Goal: Task Accomplishment & Management: Manage account settings

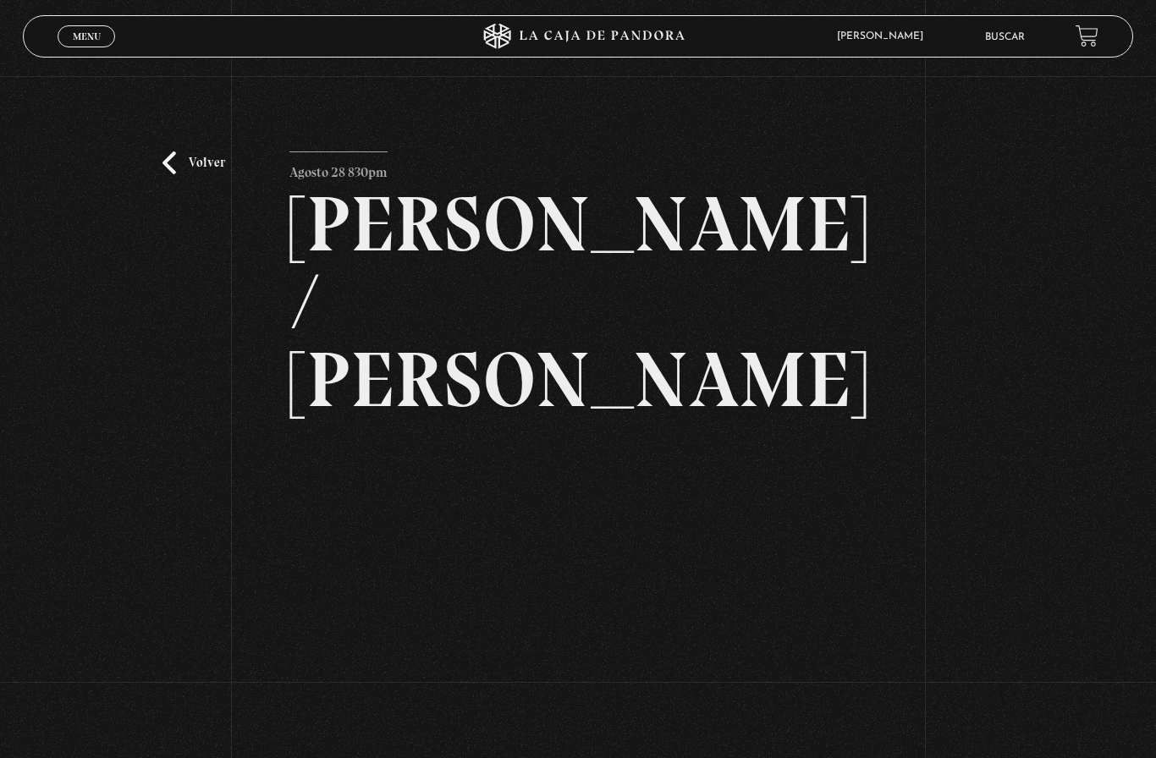
click at [196, 174] on link "Volver" at bounding box center [194, 163] width 63 height 23
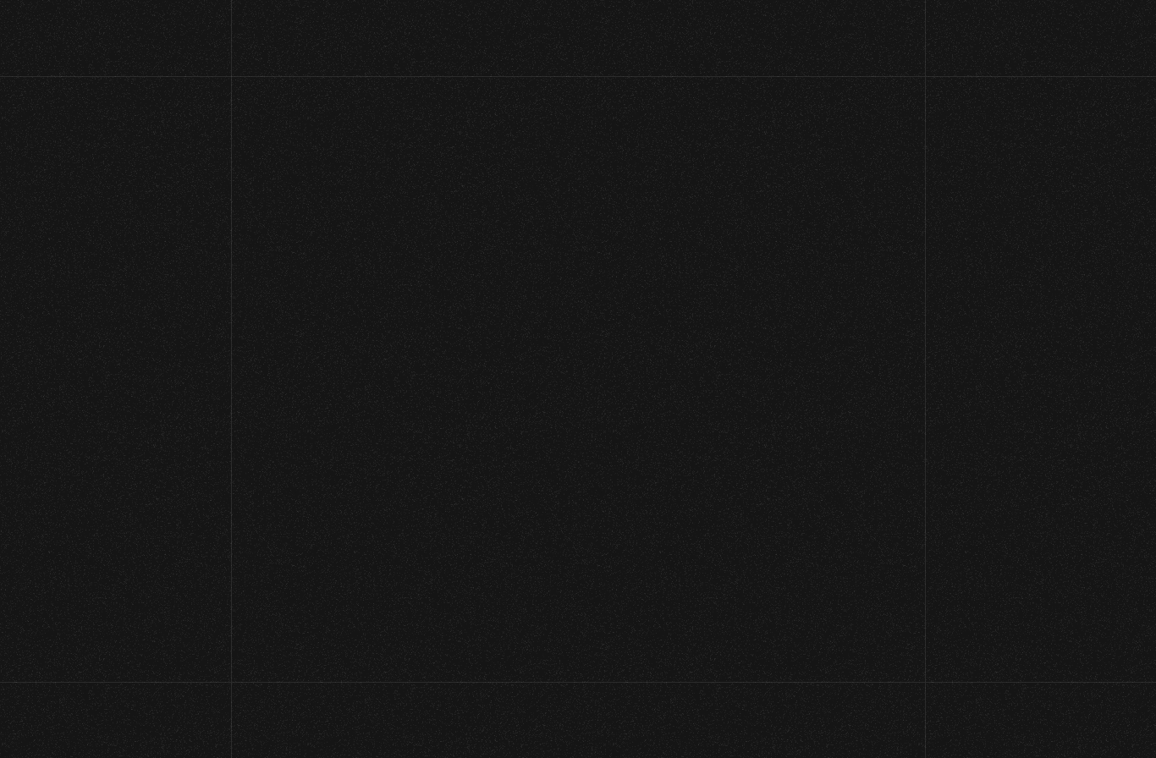
scroll to position [278, 0]
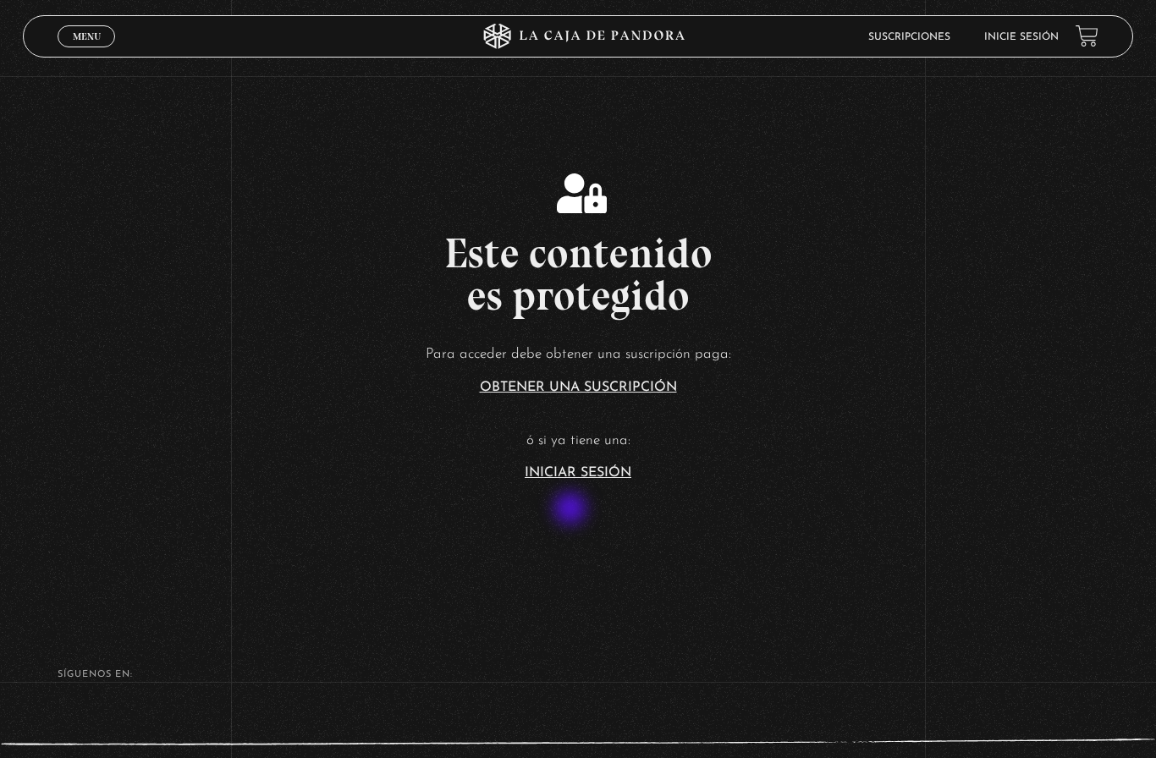
click at [593, 480] on link "Iniciar Sesión" at bounding box center [578, 473] width 107 height 14
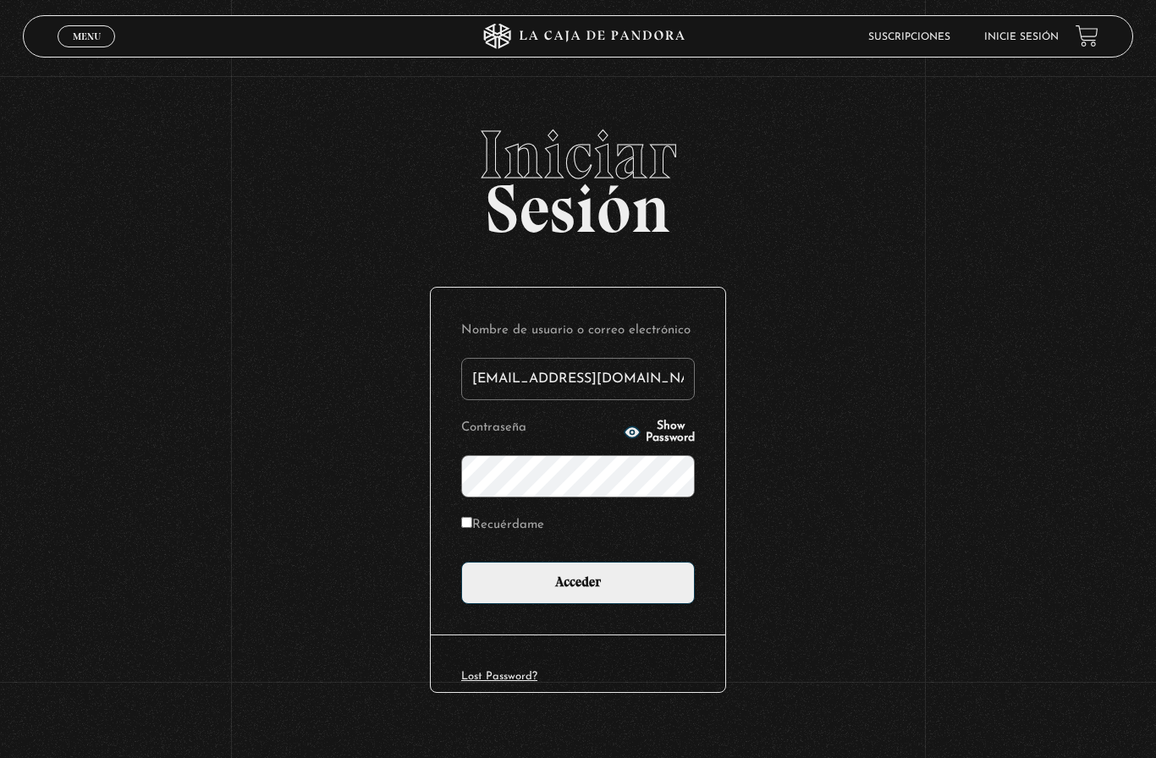
type input "[EMAIL_ADDRESS][DOMAIN_NAME]"
click at [578, 591] on input "Acceder" at bounding box center [578, 583] width 234 height 42
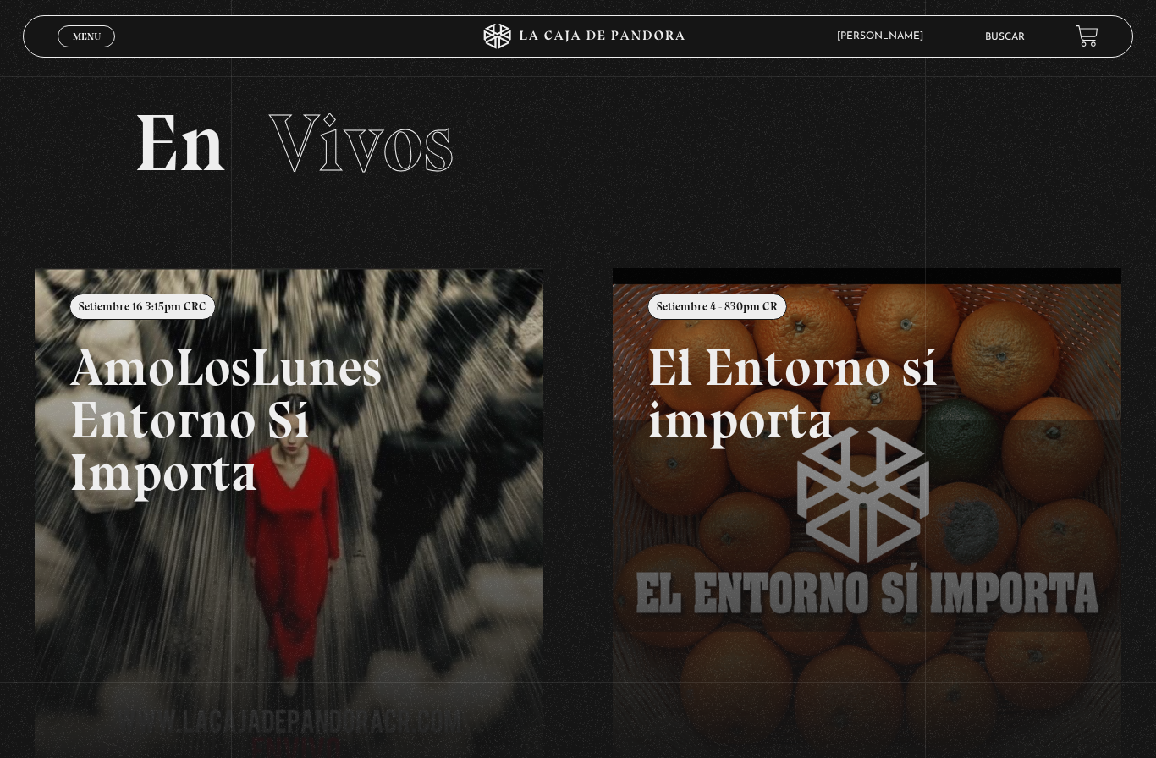
scroll to position [19, 0]
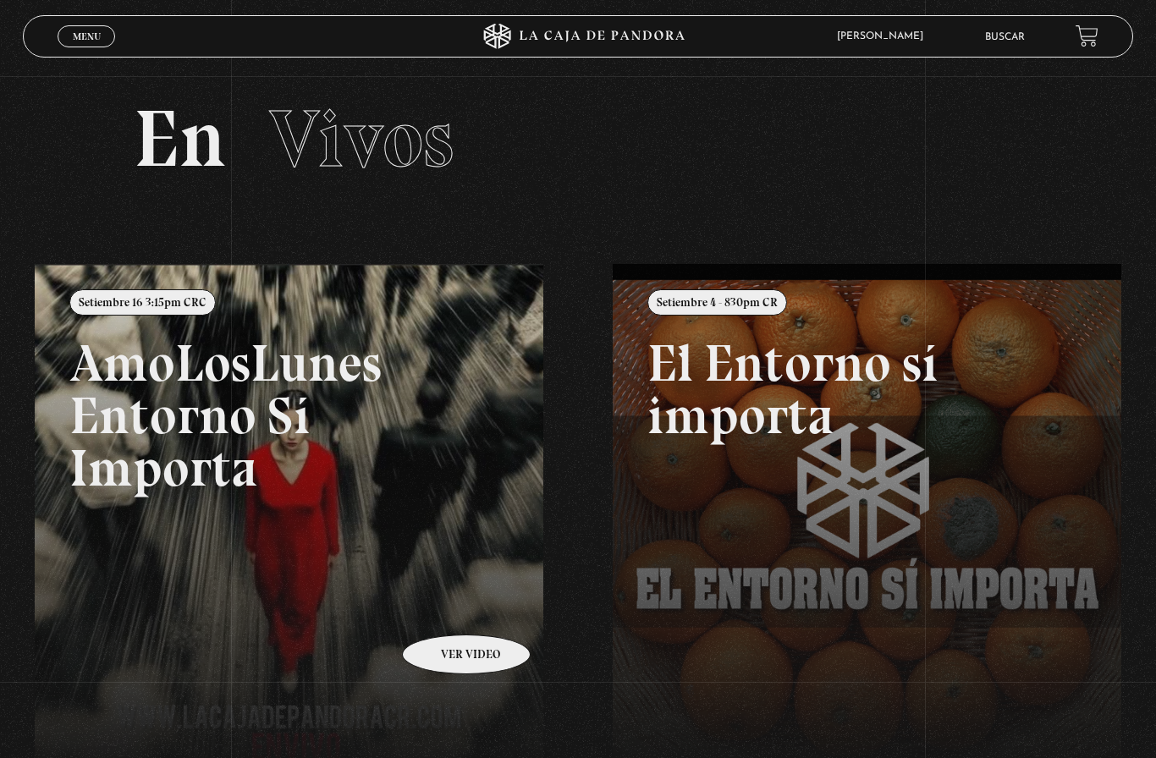
click at [444, 610] on link at bounding box center [613, 643] width 1156 height 758
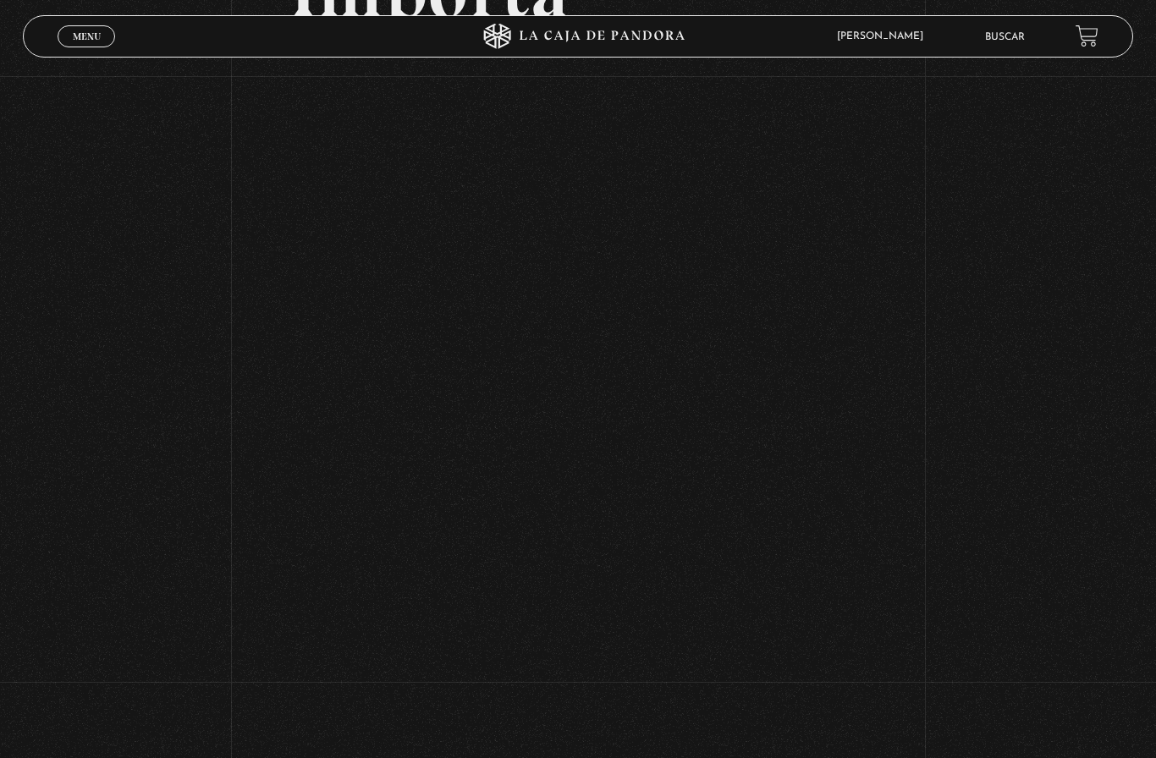
scroll to position [590, 0]
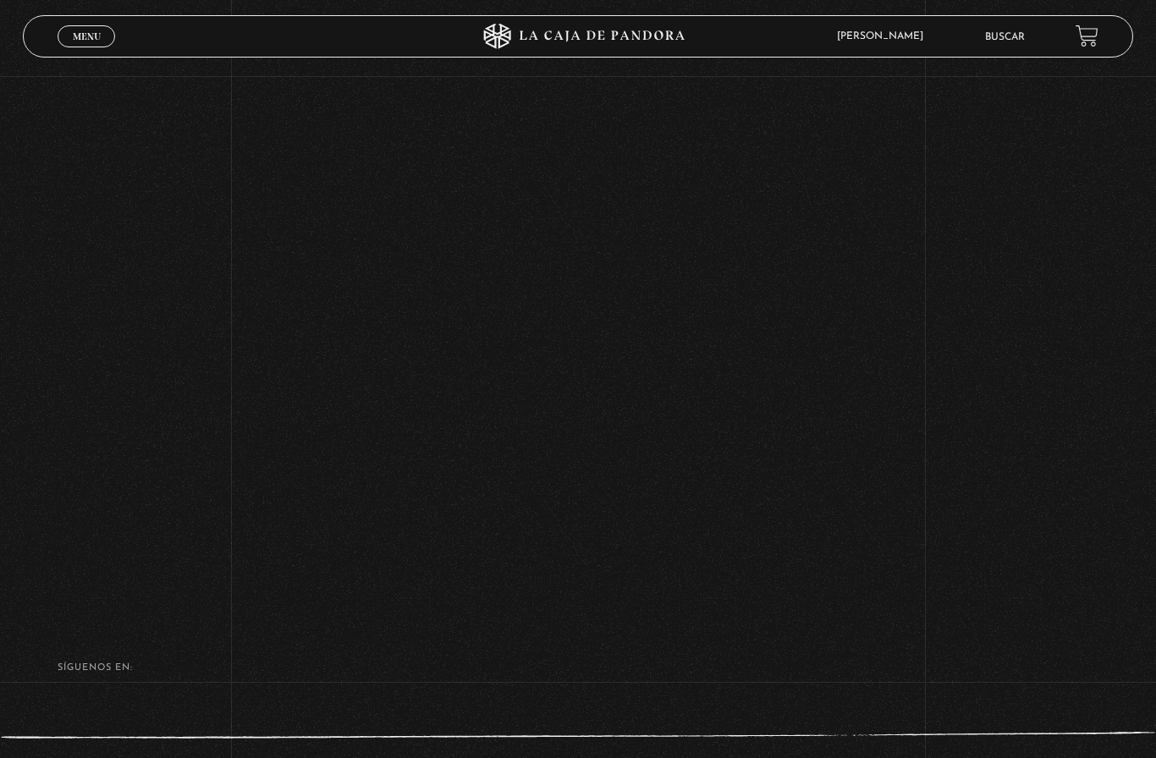
click at [997, 360] on div "Volver Setiembre 16 3:15pm CRC AmoLosLunes Entorno Sí Importa" at bounding box center [578, 43] width 1156 height 1121
click at [988, 349] on div "Volver Setiembre 16 3:15pm CRC AmoLosLunes Entorno Sí Importa" at bounding box center [578, 42] width 1156 height 1121
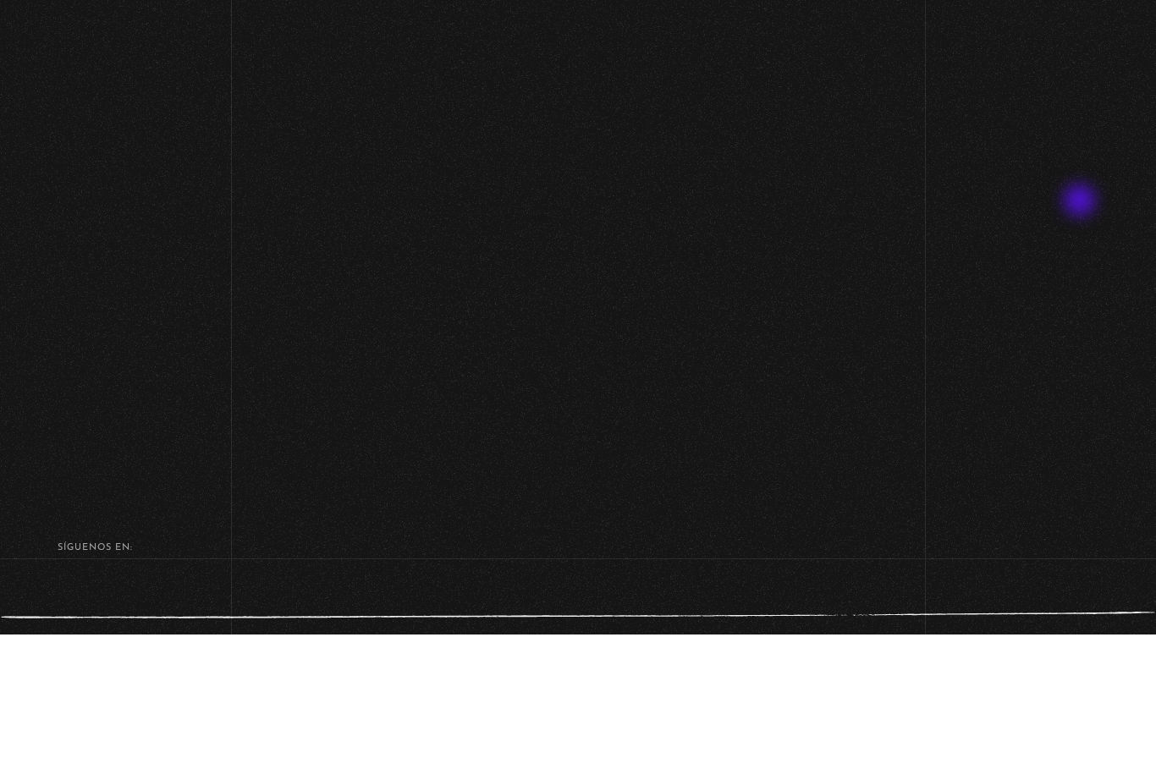
click at [1088, 324] on div "Volver Setiembre 16 3:15pm CRC AmoLosLunes Entorno Sí Importa" at bounding box center [578, 46] width 1156 height 1121
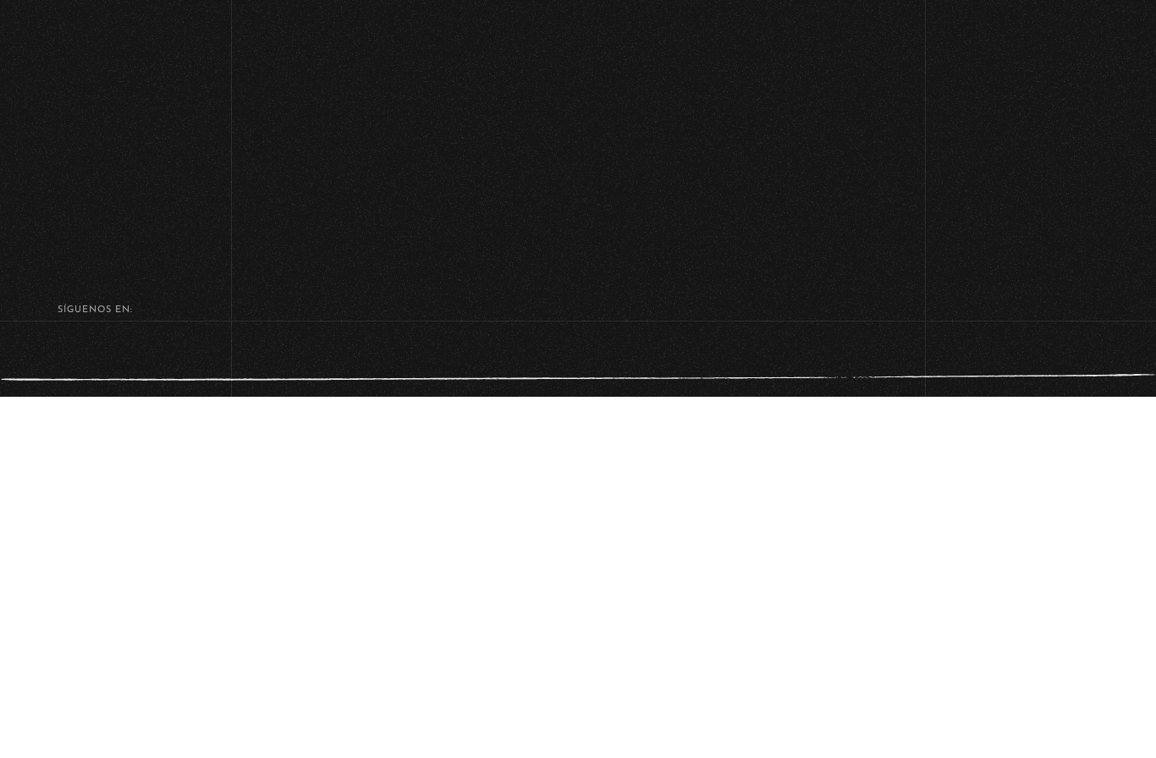
click at [1044, 248] on div "Volver Setiembre 16 3:15pm CRC AmoLosLunes Entorno Sí Importa" at bounding box center [578, 46] width 1156 height 1121
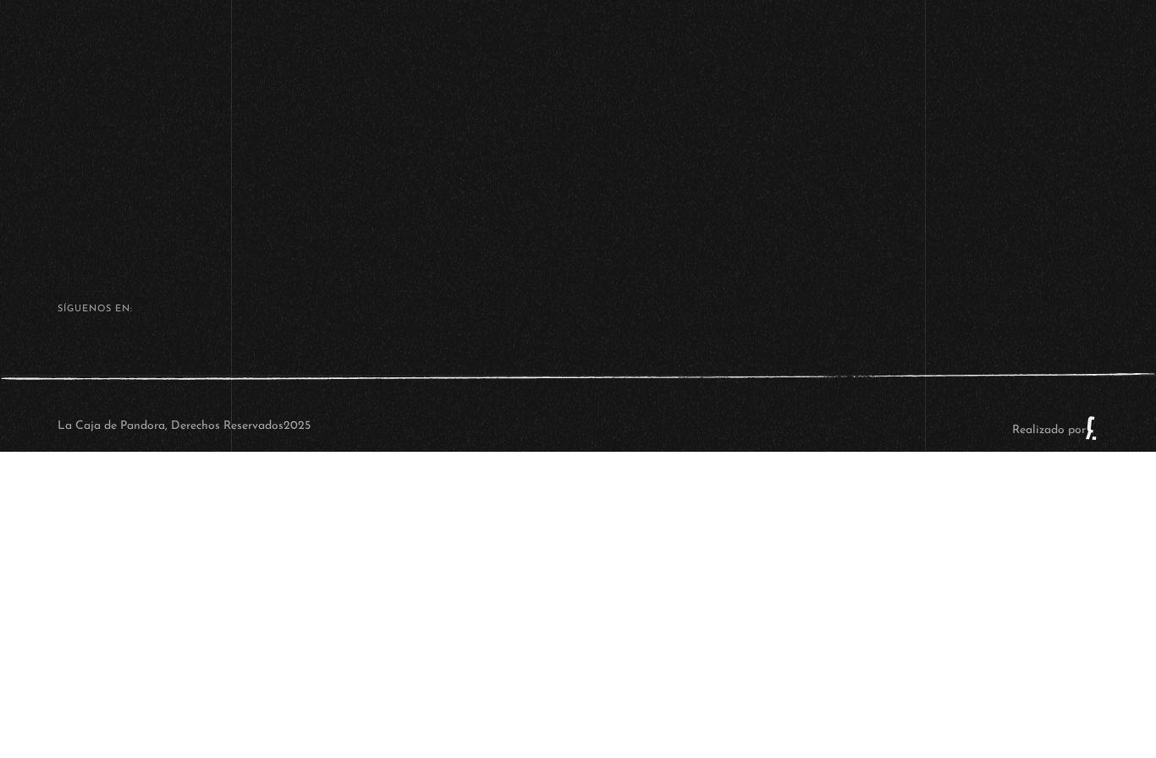
click at [971, 553] on footer "SÍguenos en: La Caja de Pandora, Derechos Reservados 2025 Realizado por" at bounding box center [578, 672] width 1156 height 238
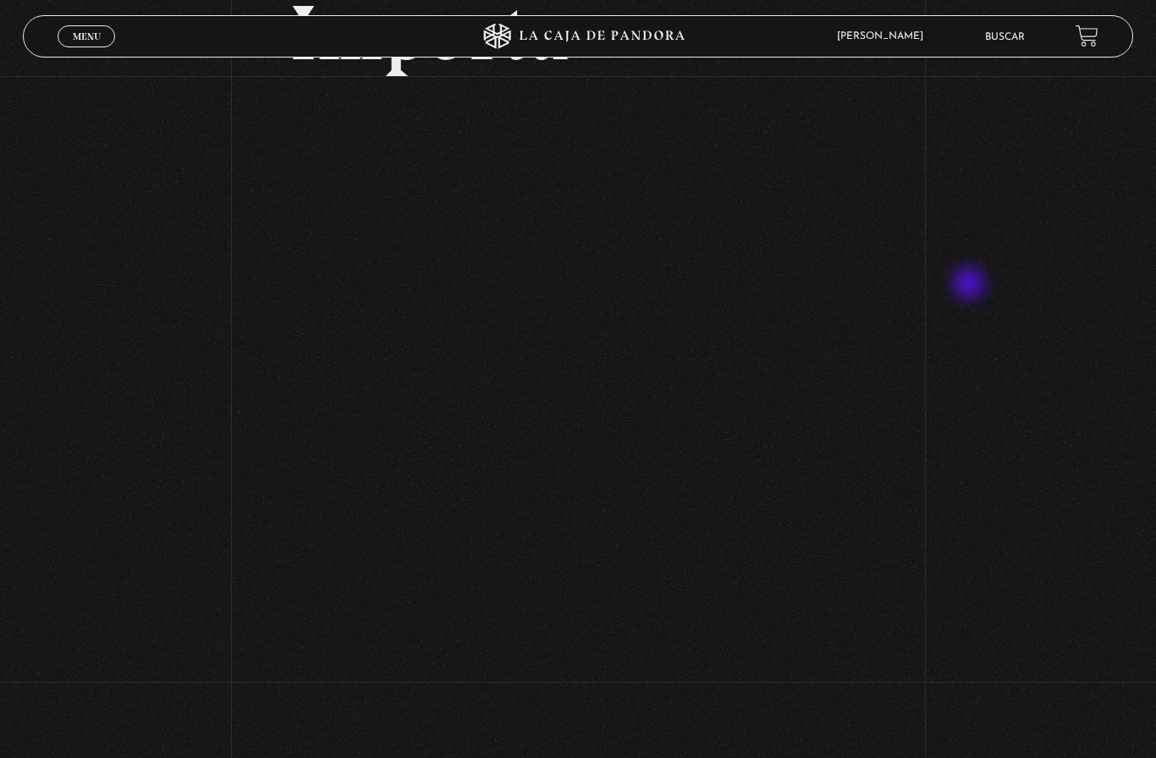
scroll to position [589, 0]
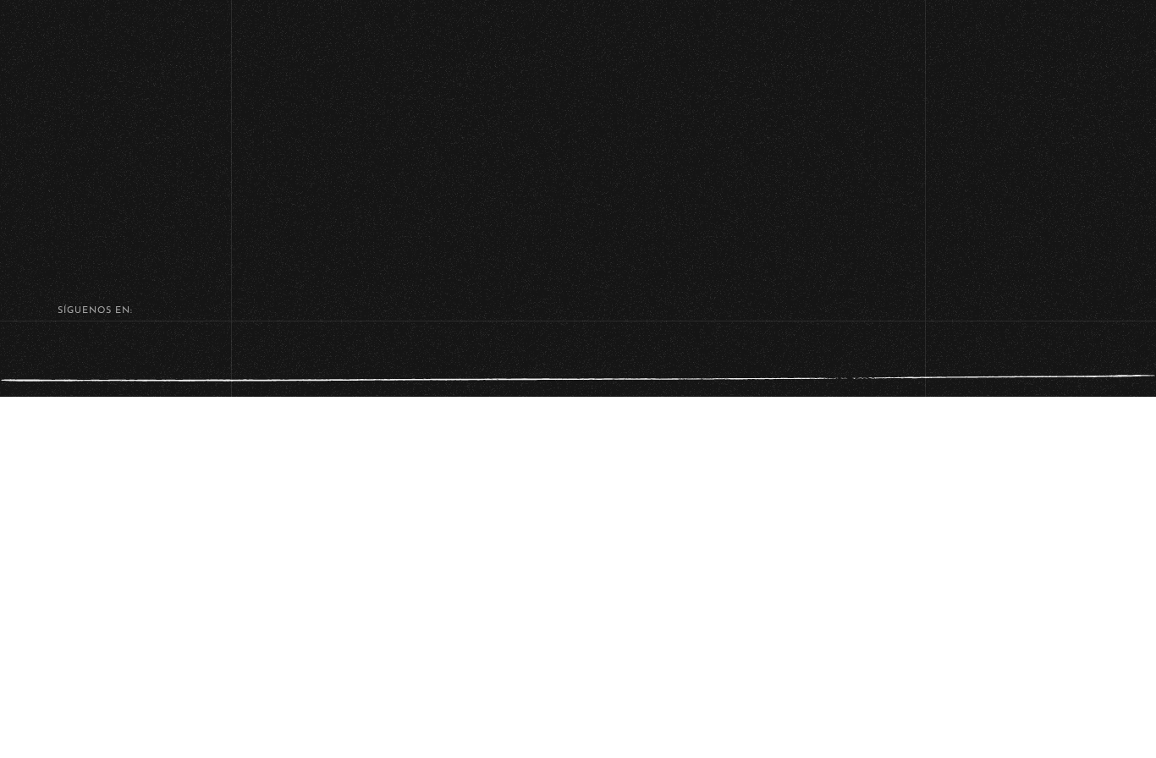
click at [940, 252] on div "Volver Setiembre 16 3:15pm CRC AmoLosLunes Entorno Sí Importa" at bounding box center [578, 47] width 1156 height 1121
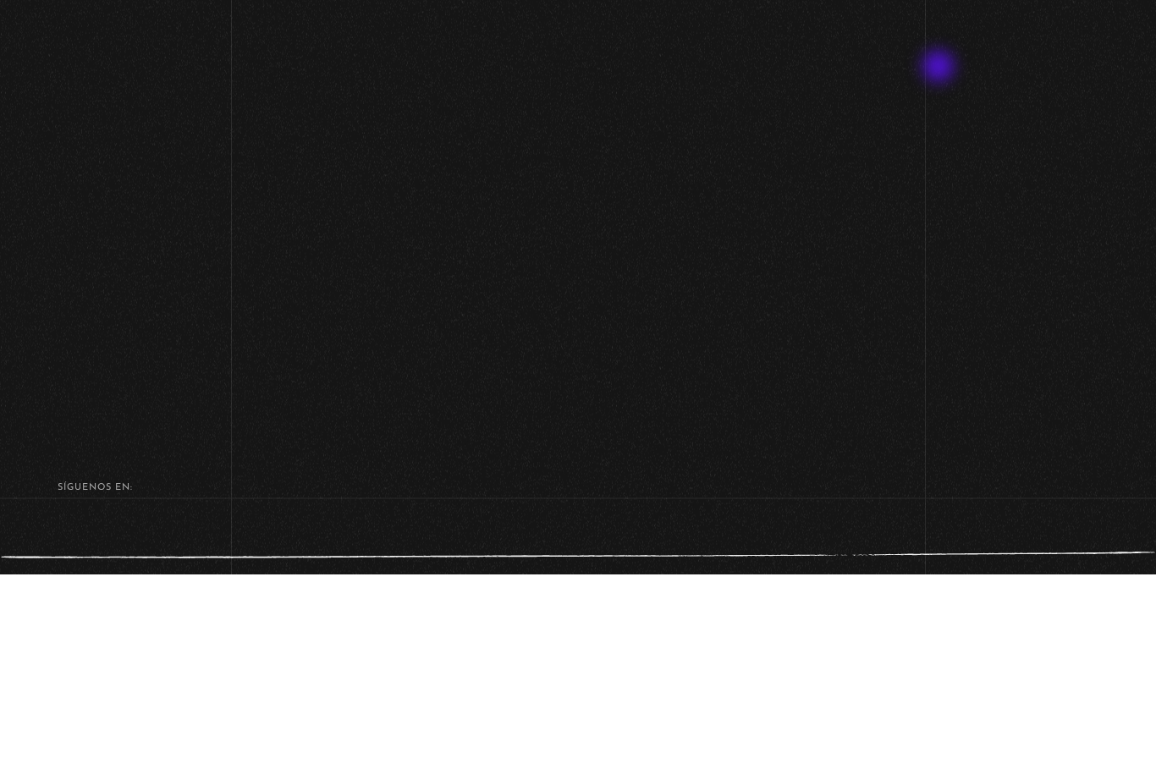
click at [990, 323] on div "Volver Setiembre 16 3:15pm CRC AmoLosLunes Entorno Sí Importa" at bounding box center [578, 47] width 1156 height 1121
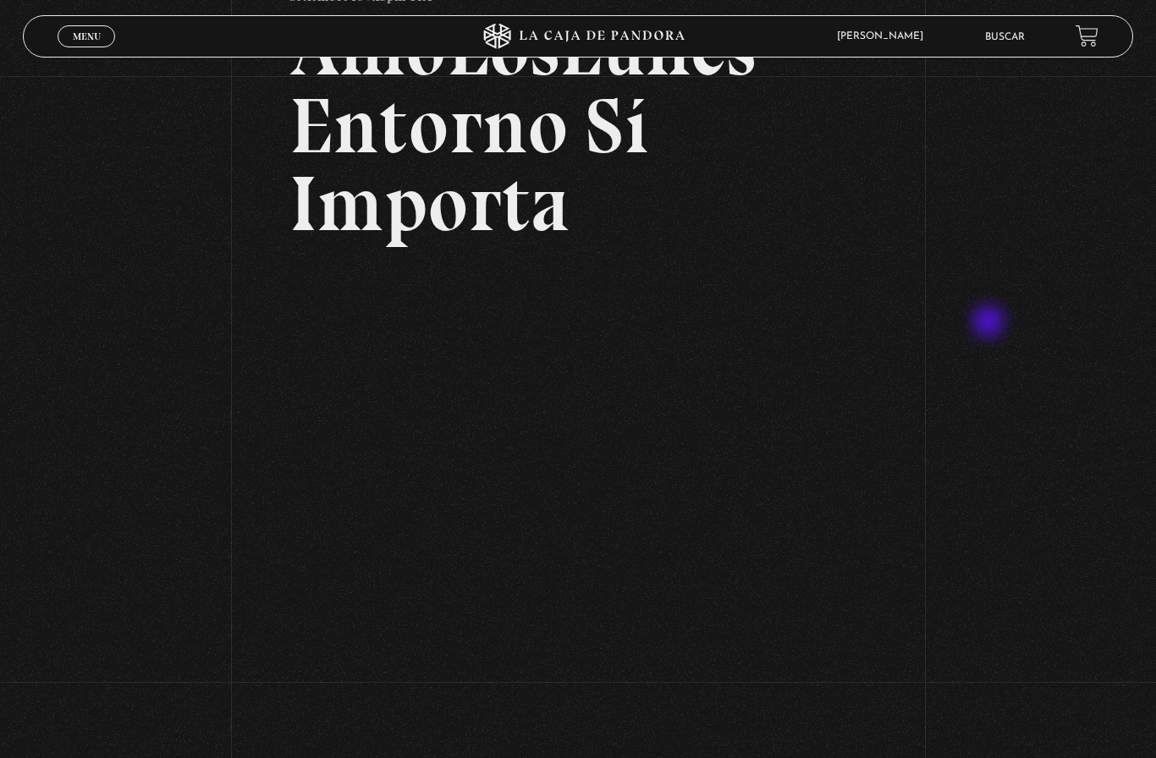
scroll to position [0, 0]
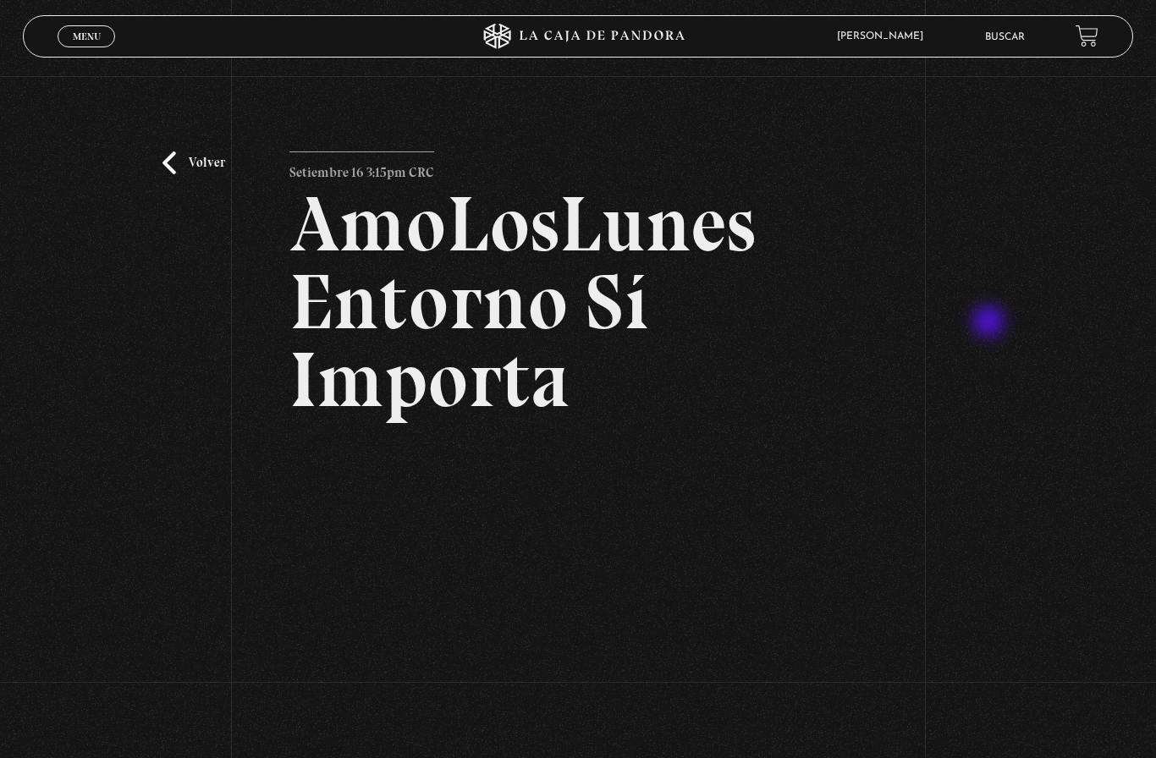
click at [198, 174] on link "Volver" at bounding box center [194, 163] width 63 height 23
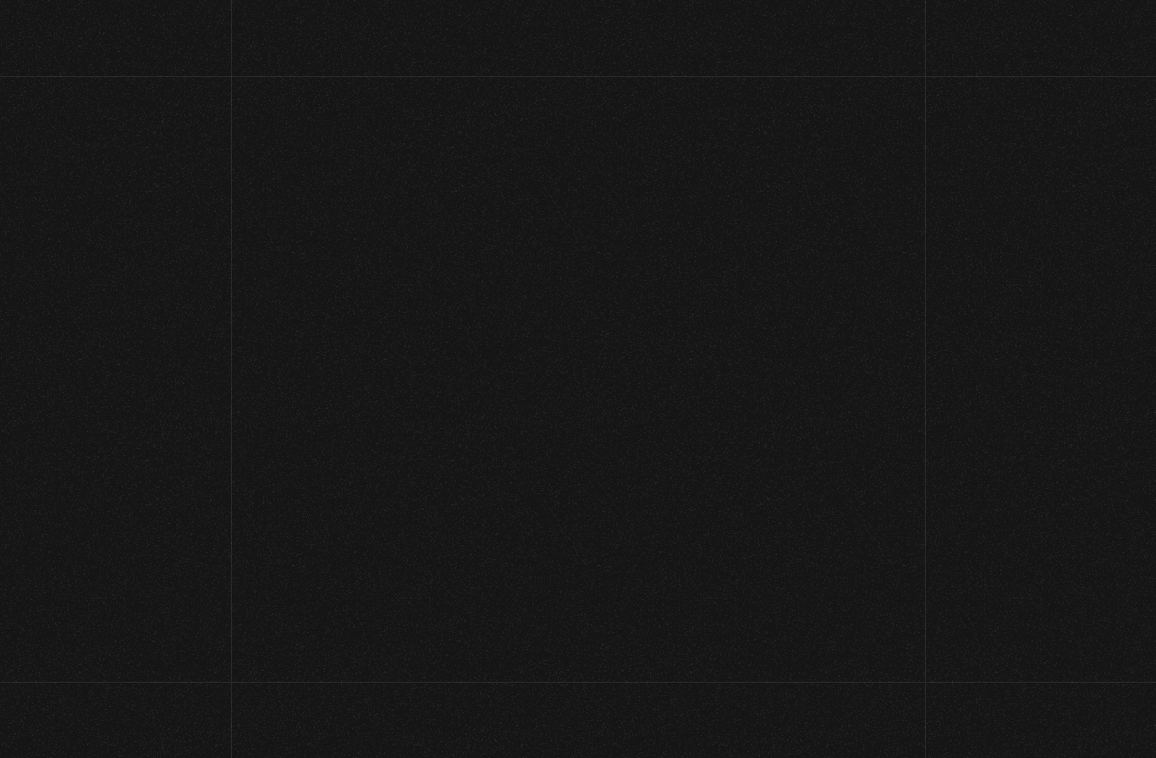
scroll to position [80, 0]
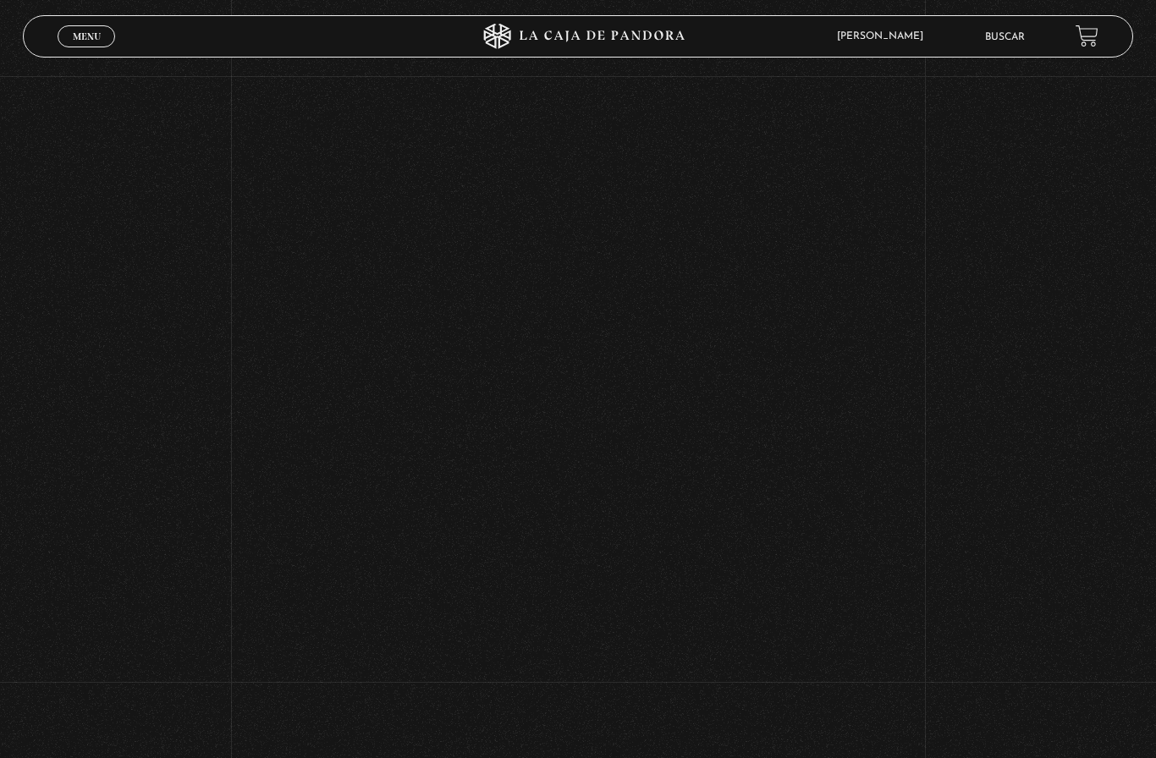
scroll to position [589, 0]
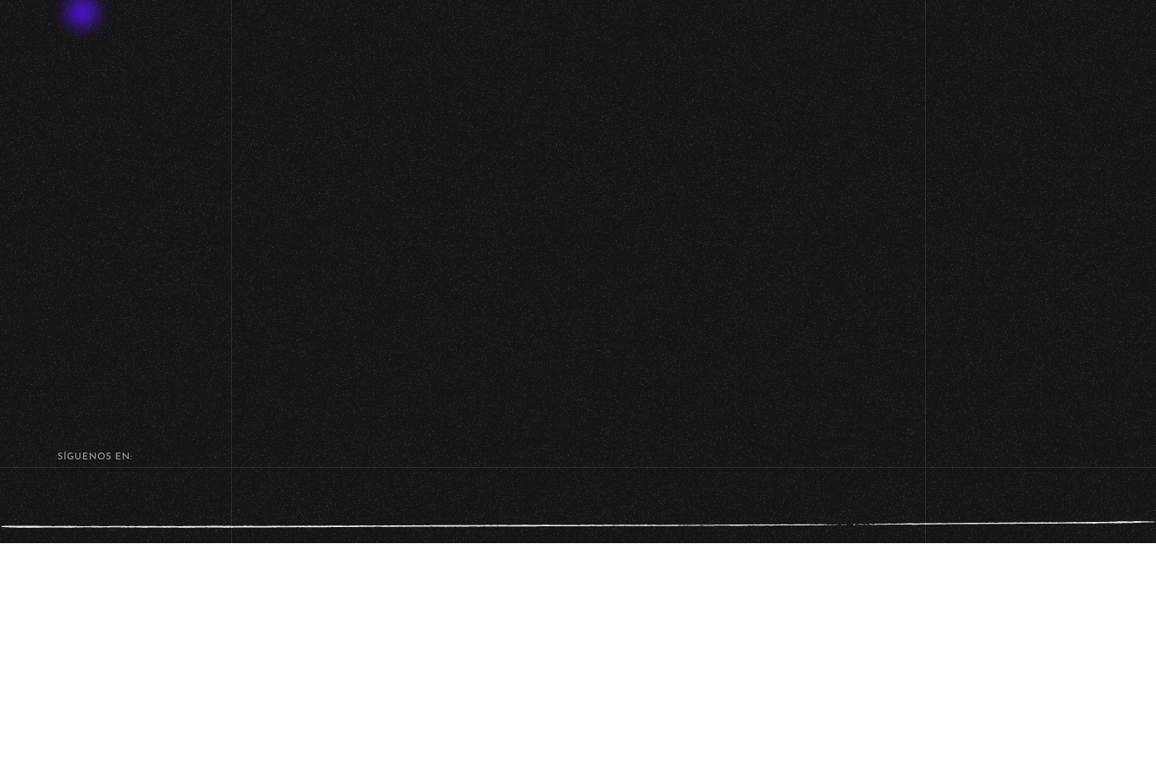
click at [96, 251] on div "Volver Setiembre 16 3:15pm CRC AmoLosLunes Entorno Sí Importa" at bounding box center [578, 47] width 1156 height 1121
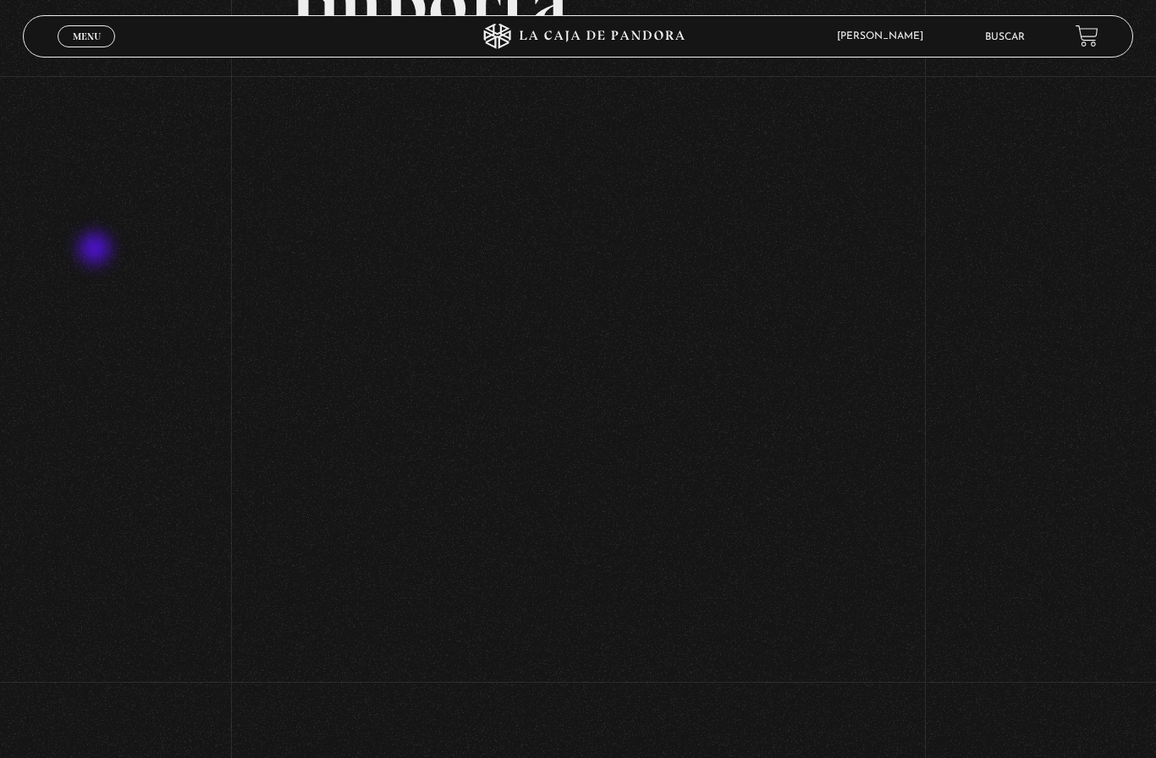
scroll to position [590, 0]
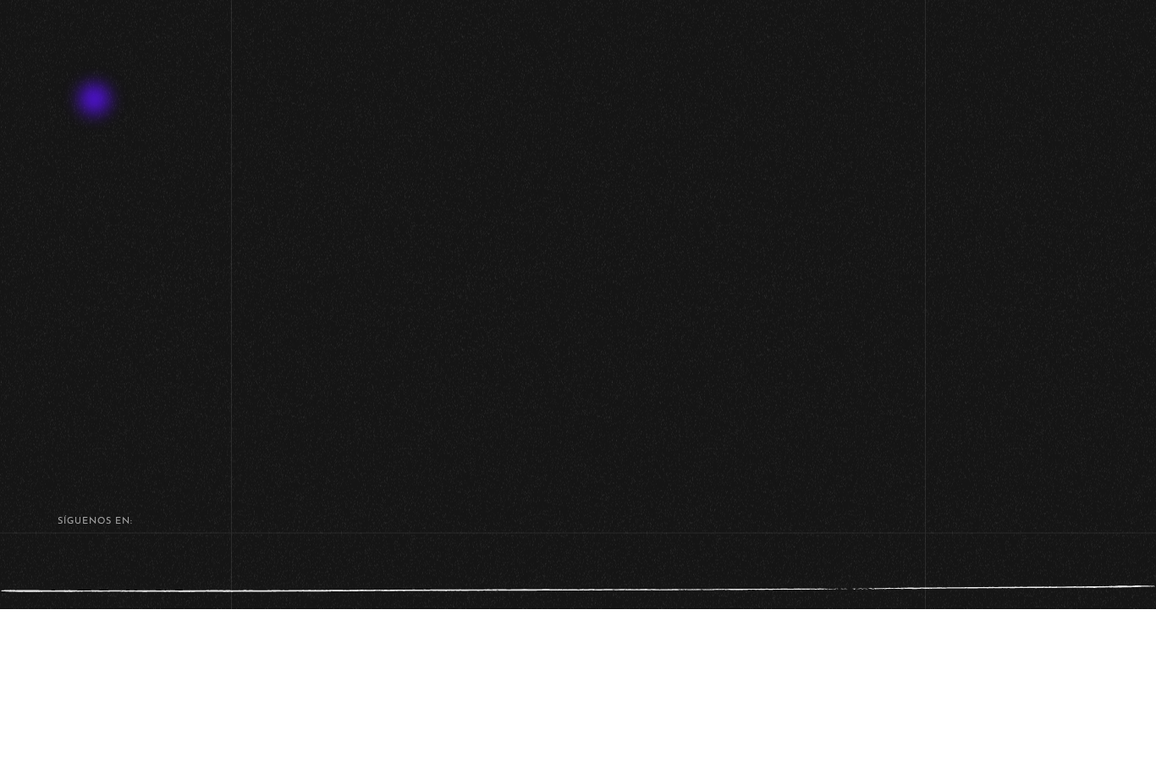
click at [102, 333] on div "Volver Setiembre 16 3:15pm CRC AmoLosLunes Entorno Sí Importa" at bounding box center [578, 46] width 1156 height 1121
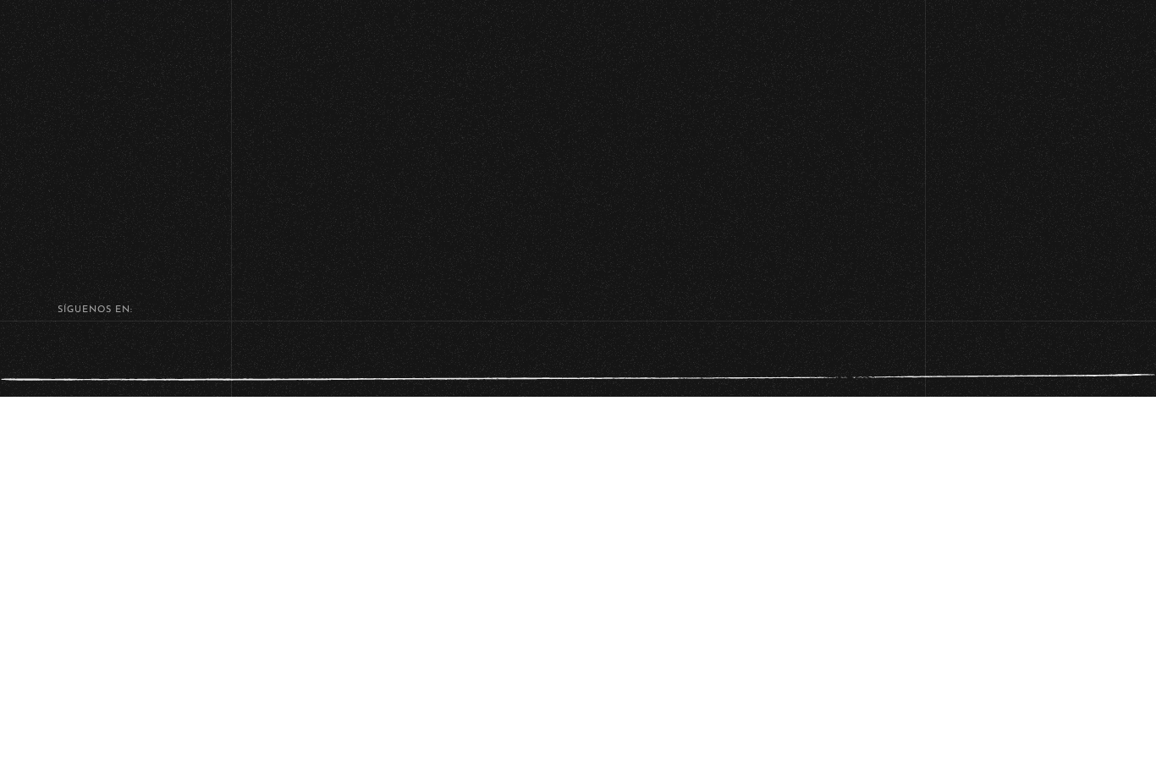
click at [162, 608] on footer "SÍguenos en: La Caja de Pandora, Derechos Reservados 2025 Realizado por" at bounding box center [578, 727] width 1156 height 238
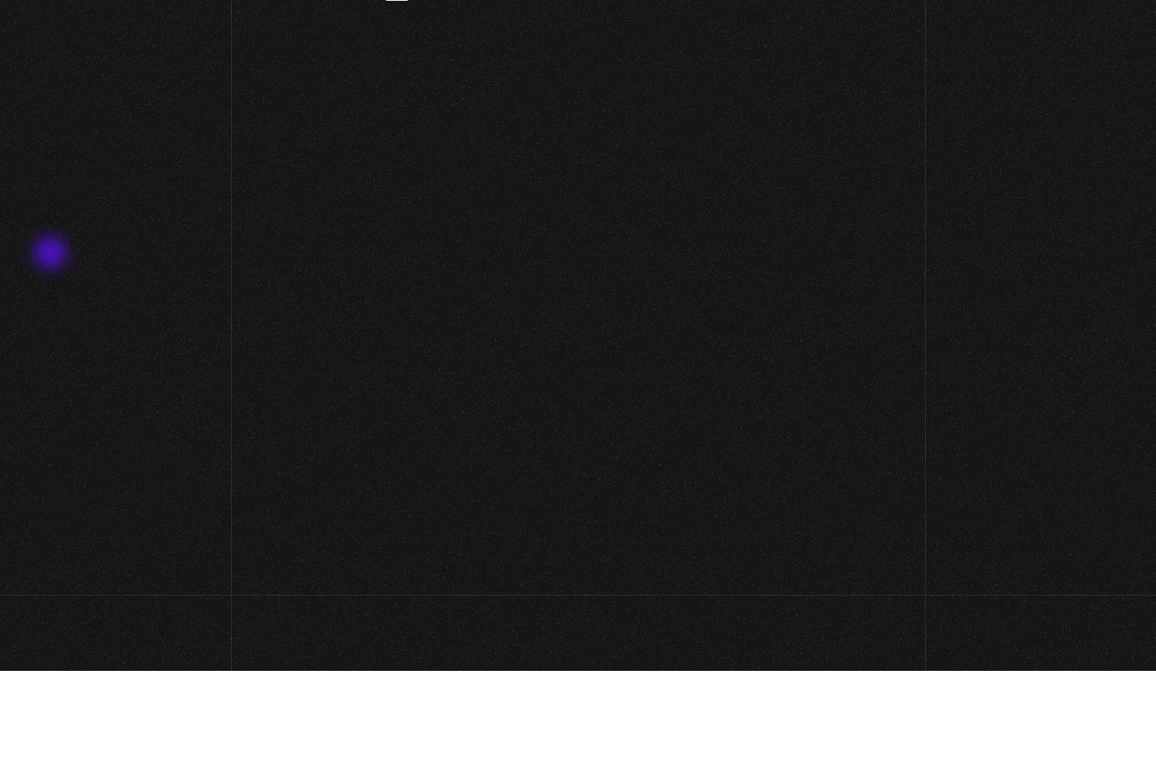
click at [31, 356] on div "Volver Setiembre 16 3:15pm CRC AmoLosLunes Entorno Sí Importa" at bounding box center [578, 301] width 1156 height 1121
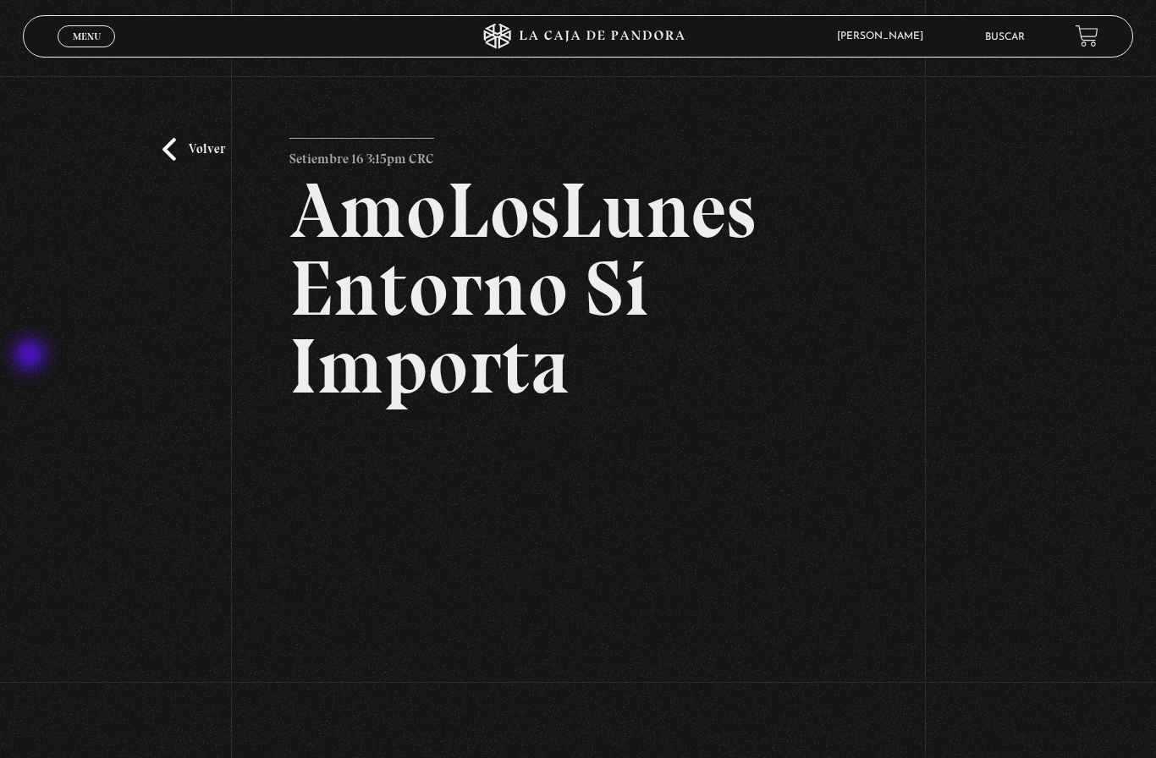
scroll to position [0, 0]
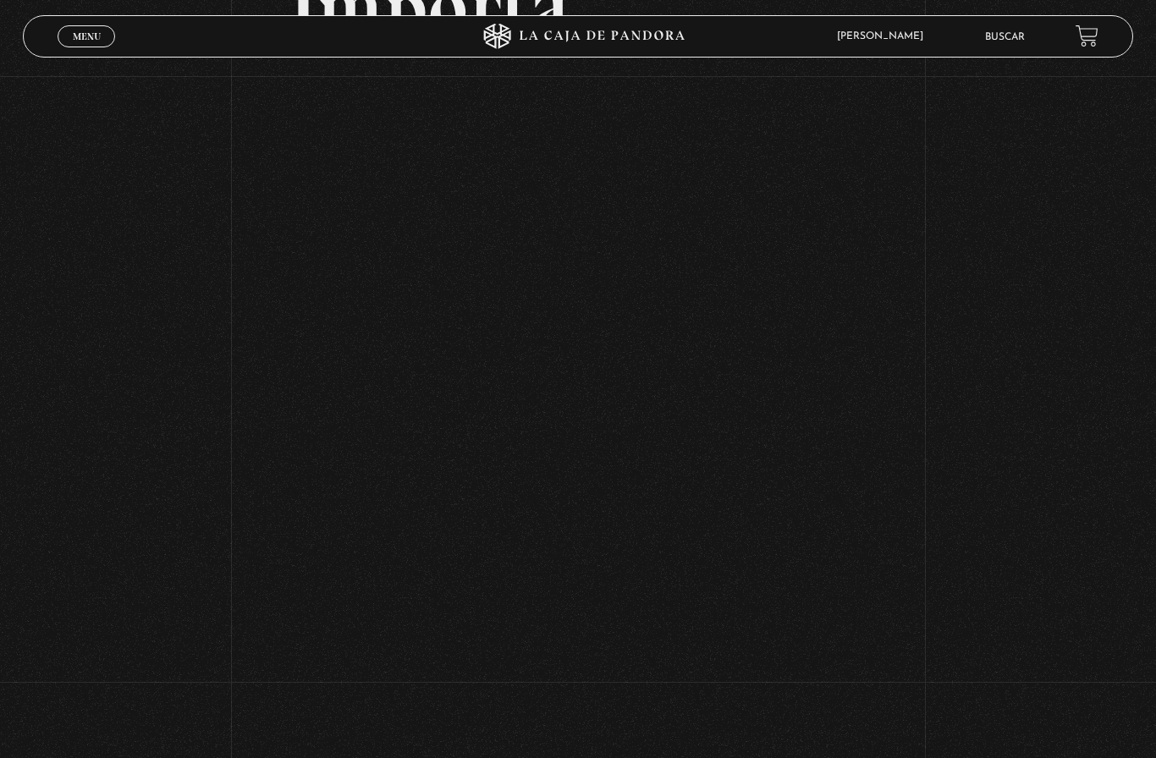
scroll to position [590, 0]
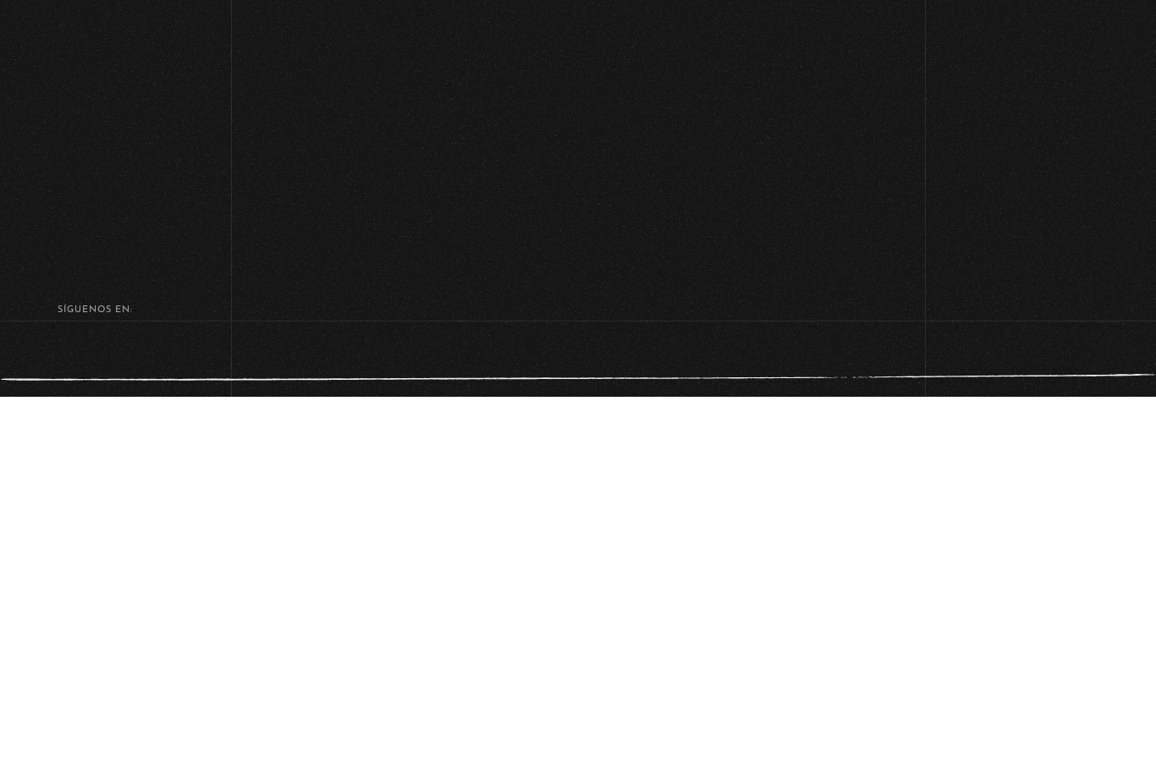
click at [565, 608] on footer "SÍguenos en: La Caja de Pandora, Derechos Reservados 2025 Realizado por" at bounding box center [578, 727] width 1156 height 238
click at [209, 608] on footer "SÍguenos en: La Caja de Pandora, Derechos Reservados 2025 Realizado por" at bounding box center [578, 727] width 1156 height 238
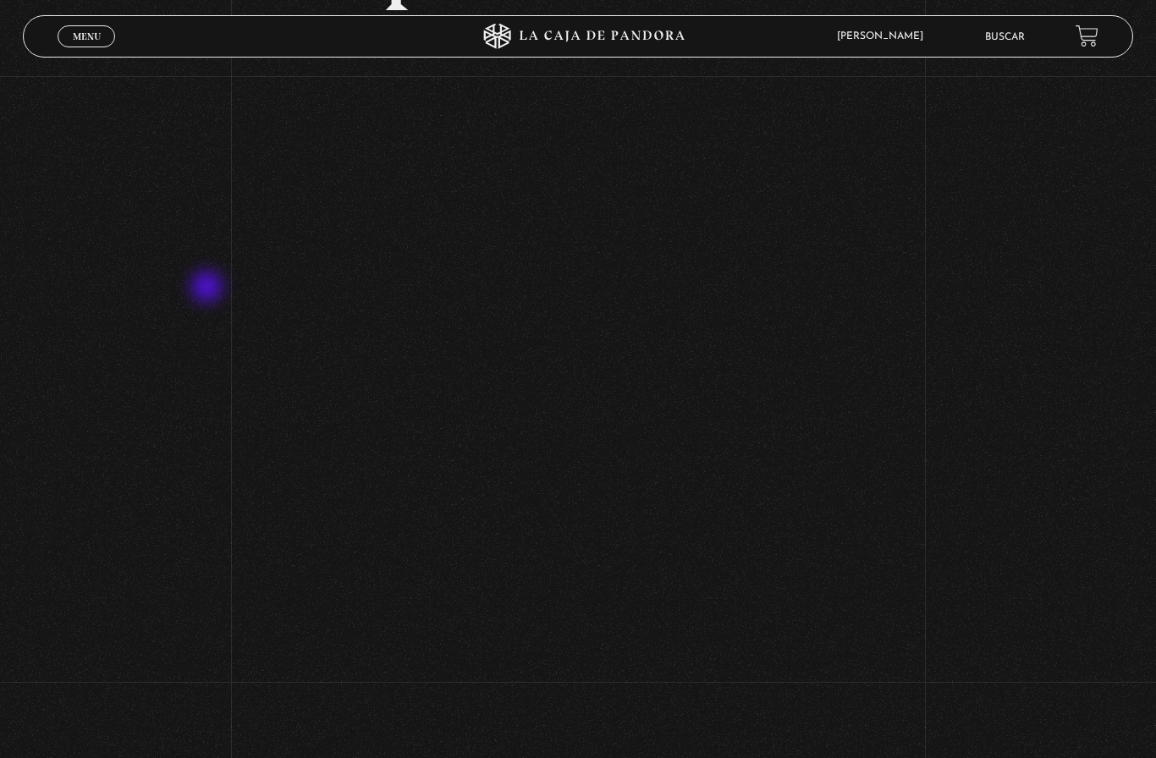
scroll to position [560, 0]
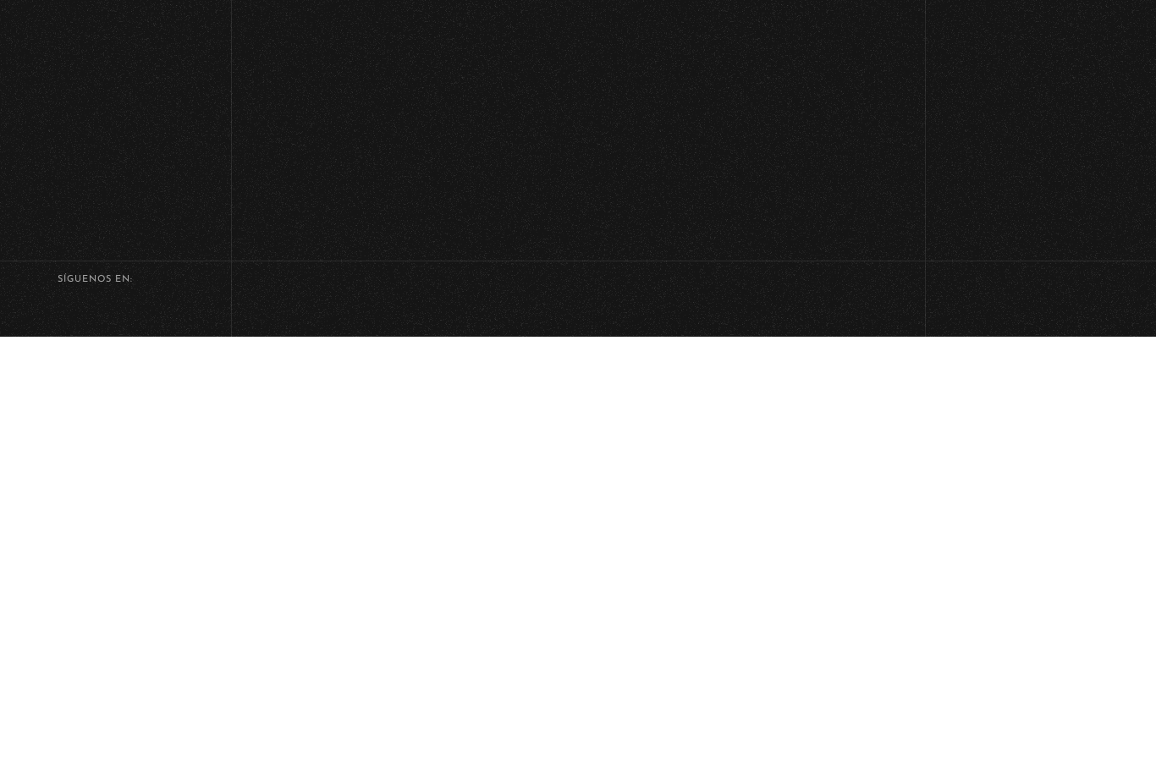
click at [161, 637] on footer "SÍguenos en: La Caja de Pandora, Derechos Reservados 2025 Realizado por" at bounding box center [578, 756] width 1156 height 238
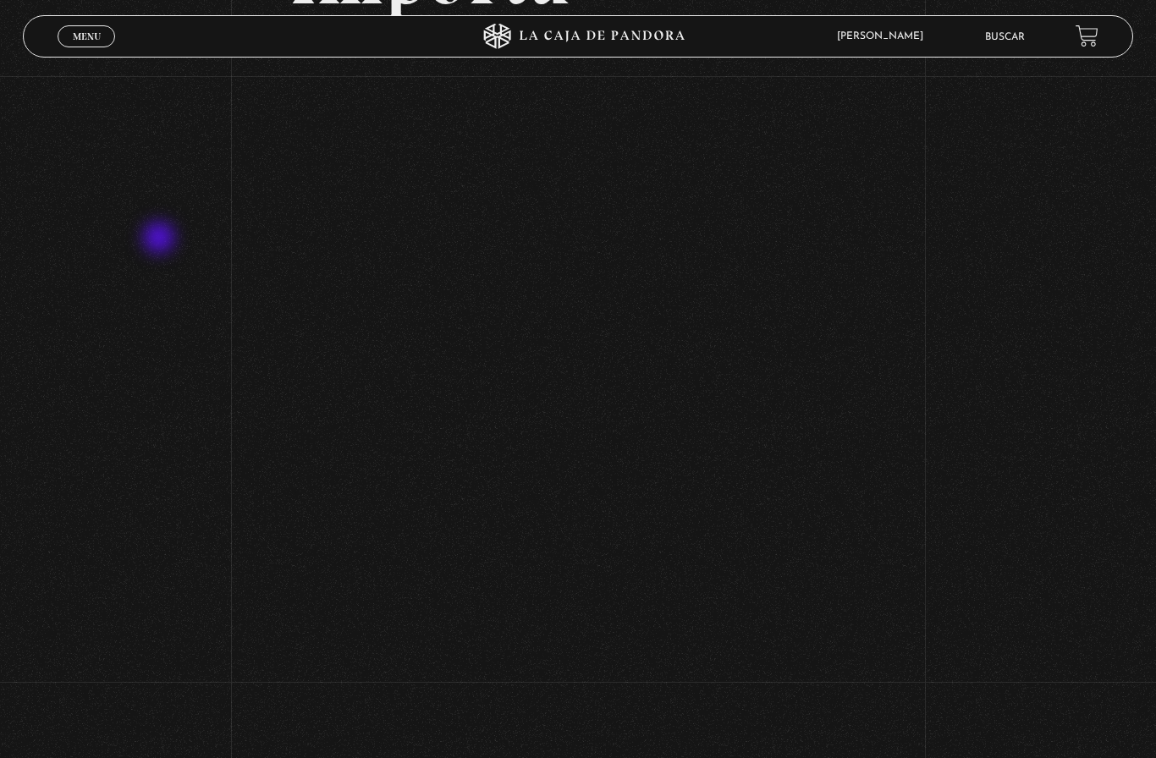
scroll to position [590, 0]
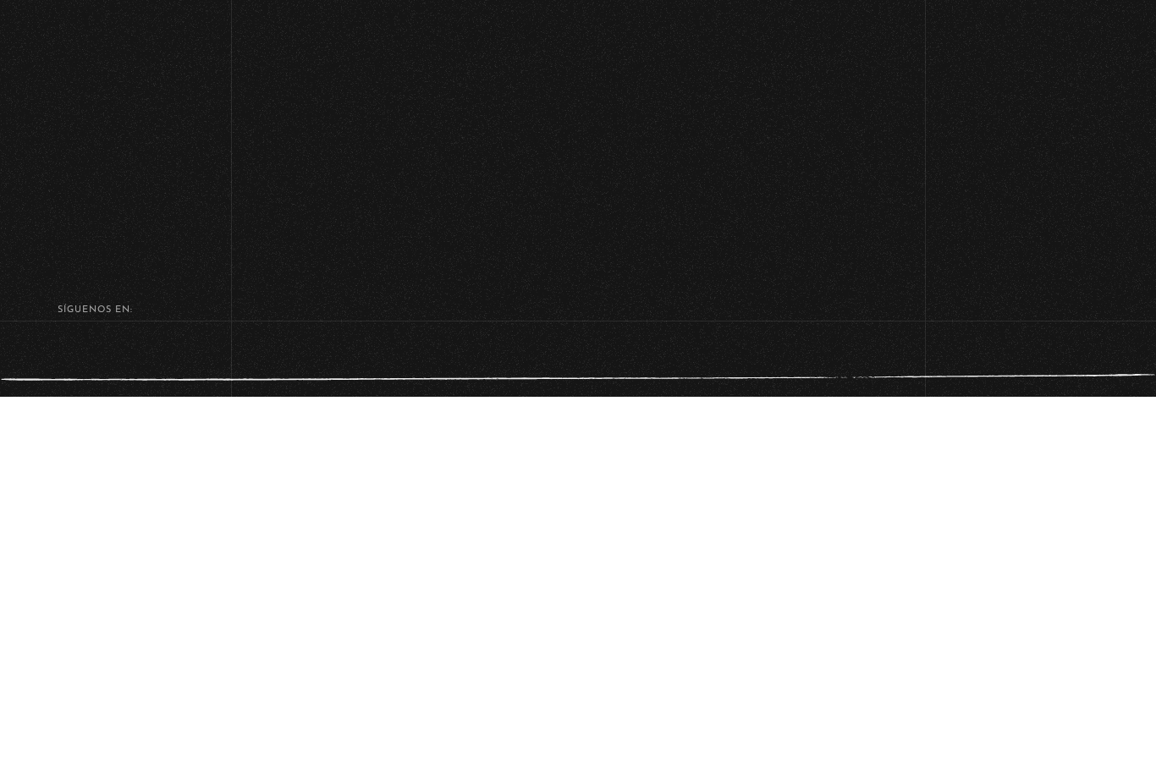
click at [185, 608] on footer "SÍguenos en: La Caja de Pandora, Derechos Reservados 2025 Realizado por" at bounding box center [578, 727] width 1156 height 238
click at [906, 608] on footer "SÍguenos en: La Caja de Pandora, Derechos Reservados 2025 Realizado por" at bounding box center [578, 727] width 1156 height 238
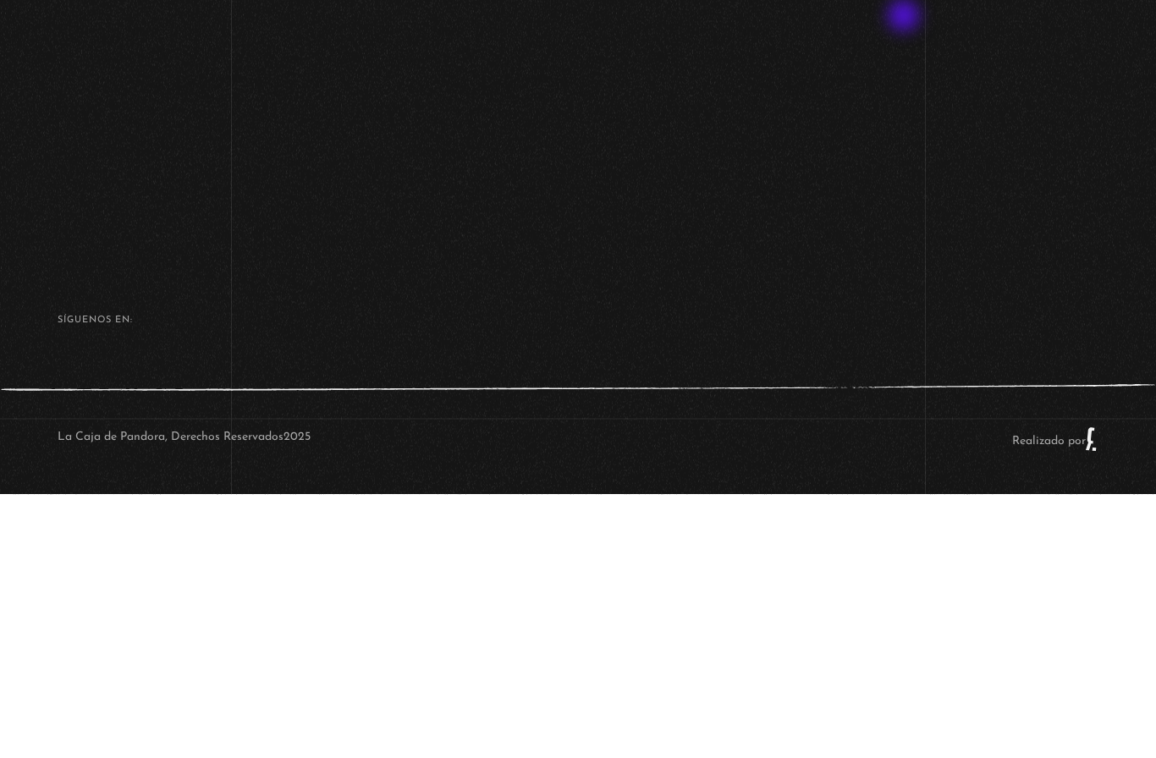
scroll to position [706, 0]
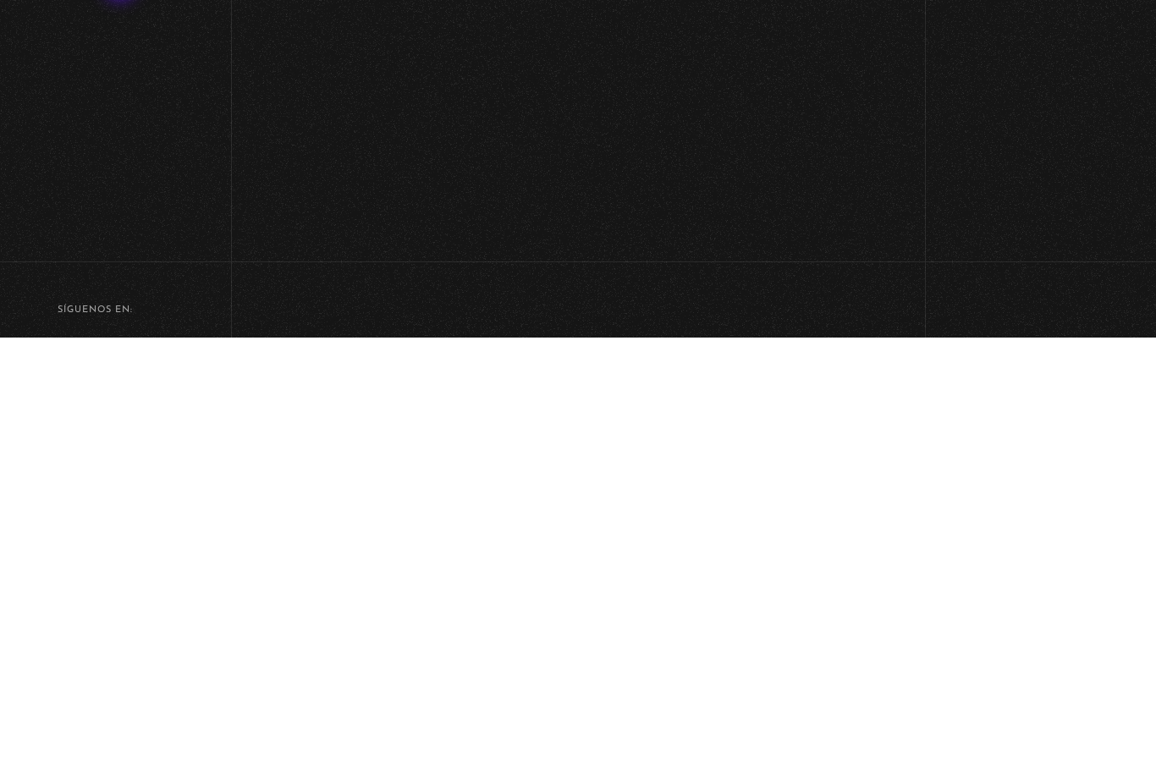
scroll to position [348, 0]
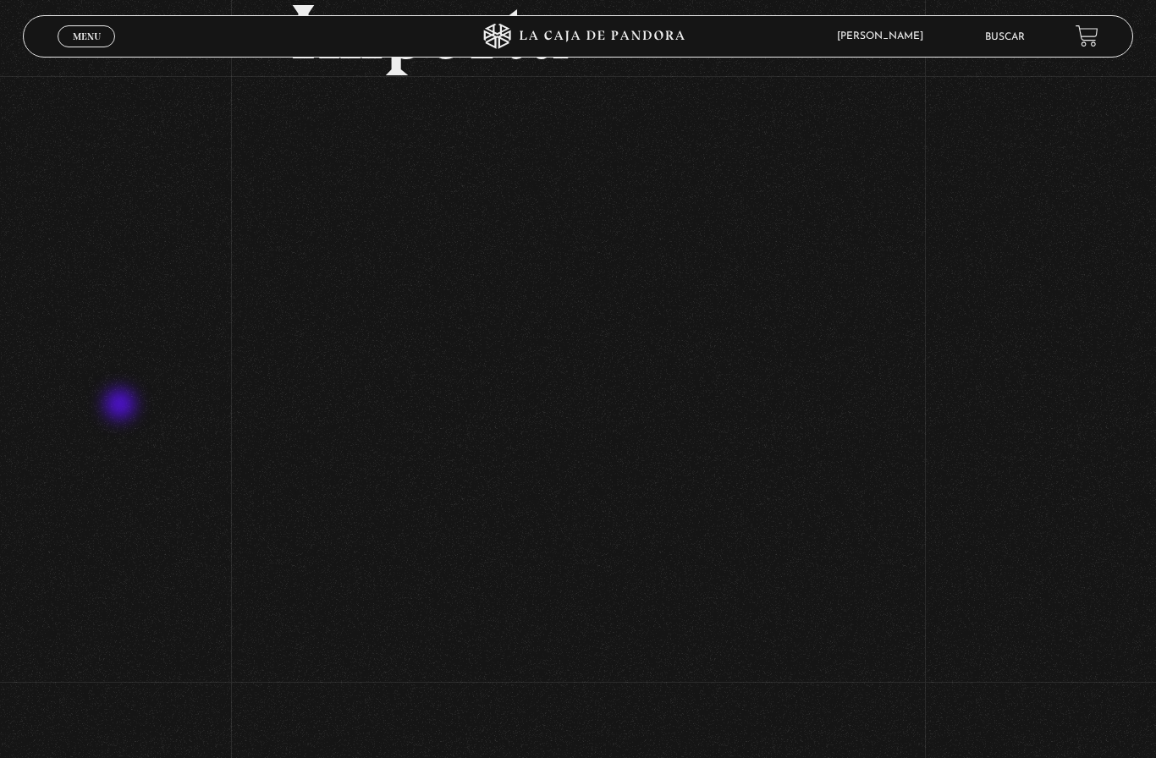
click at [160, 657] on div "Volver Setiembre 16 3:15pm CRC AmoLosLunes Entorno Sí Importa" at bounding box center [578, 288] width 1156 height 1121
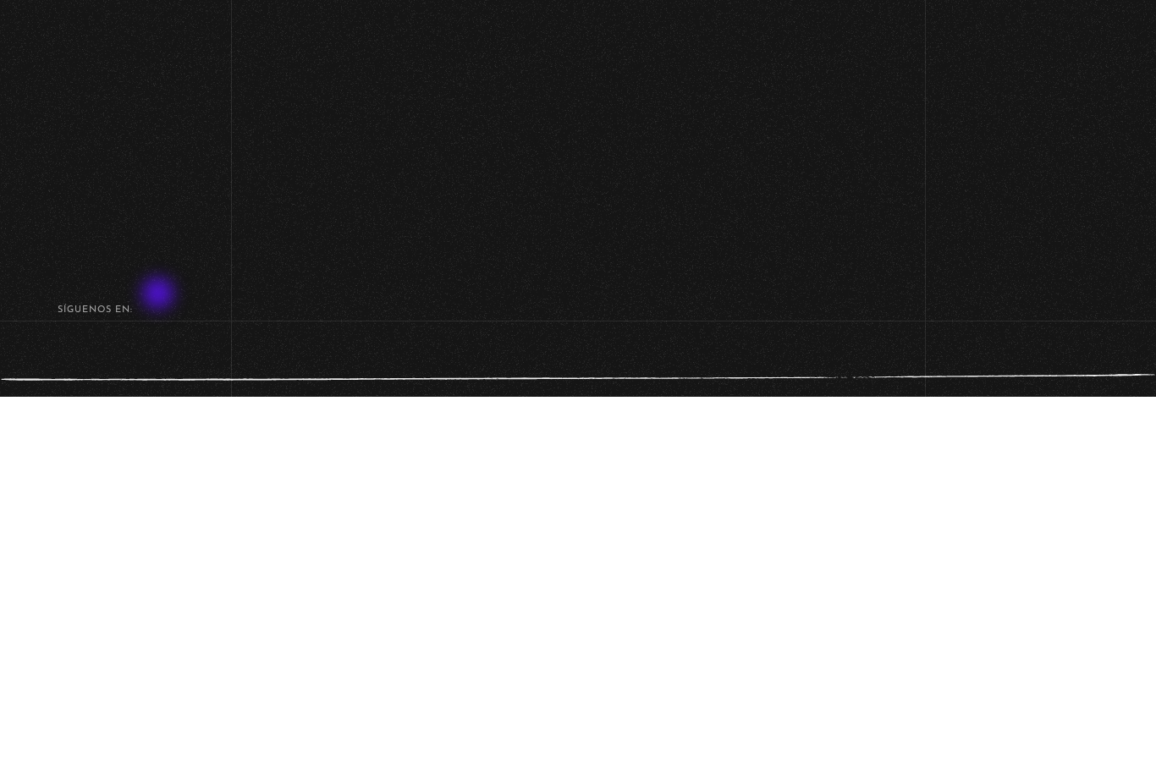
click at [1023, 155] on div "Volver Setiembre 16 3:15pm CRC AmoLosLunes Entorno Sí Importa" at bounding box center [578, 46] width 1156 height 1121
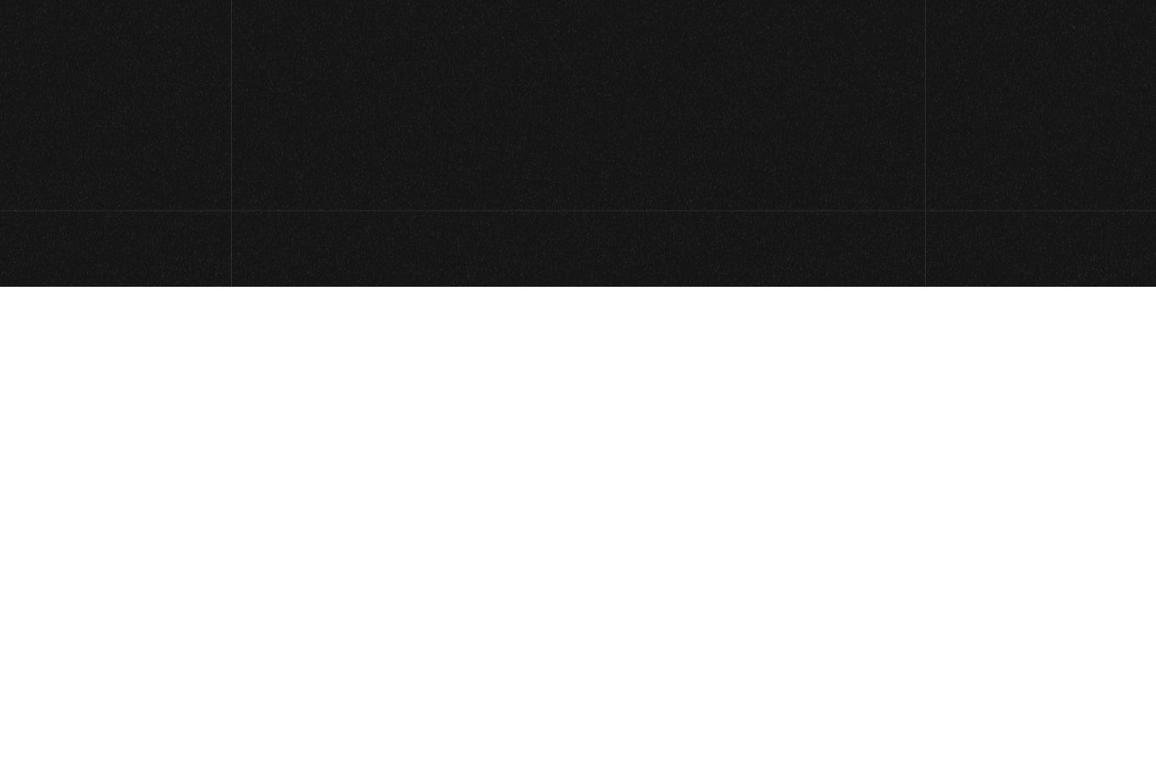
scroll to position [476, 0]
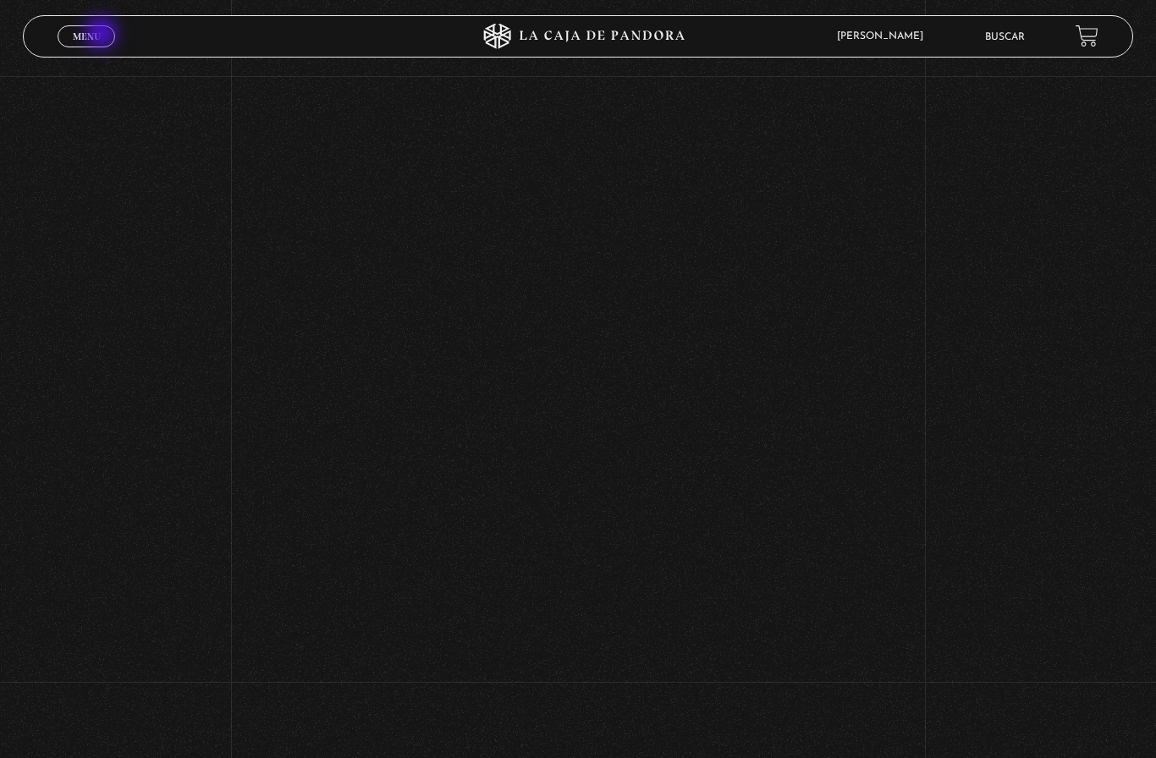
click at [94, 34] on span "Menu" at bounding box center [87, 36] width 28 height 10
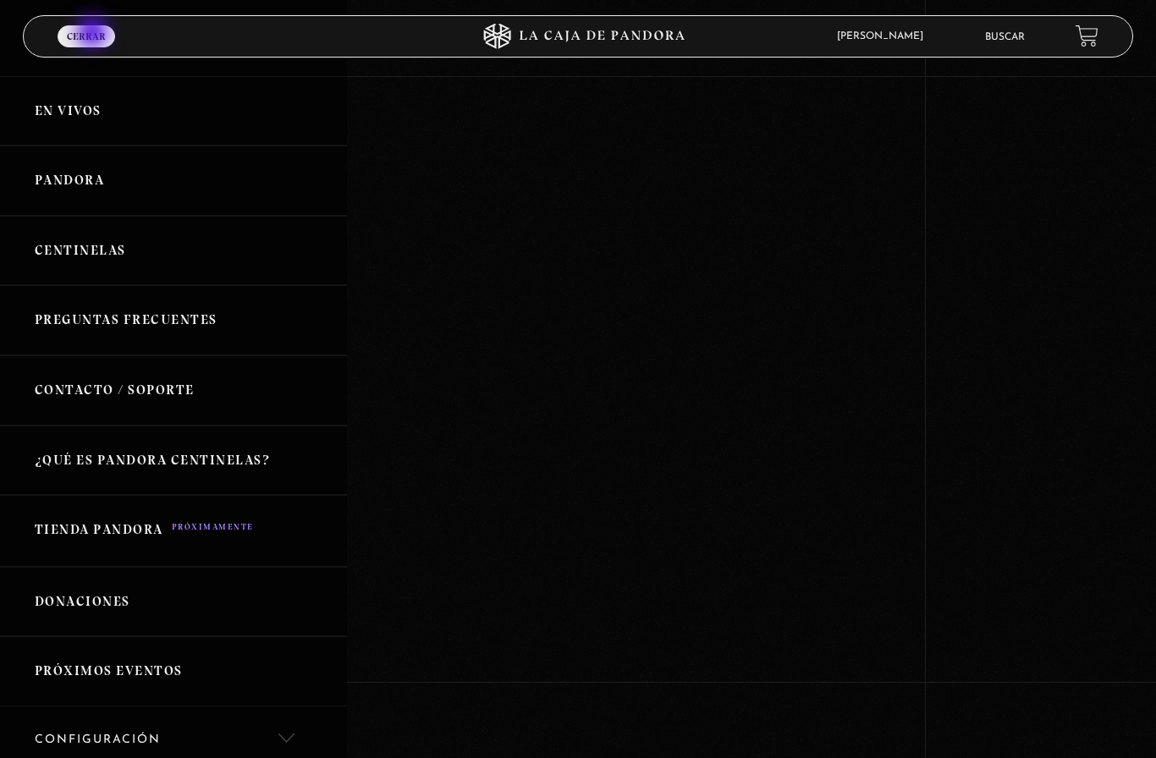
click at [101, 127] on link "En vivos" at bounding box center [173, 111] width 347 height 70
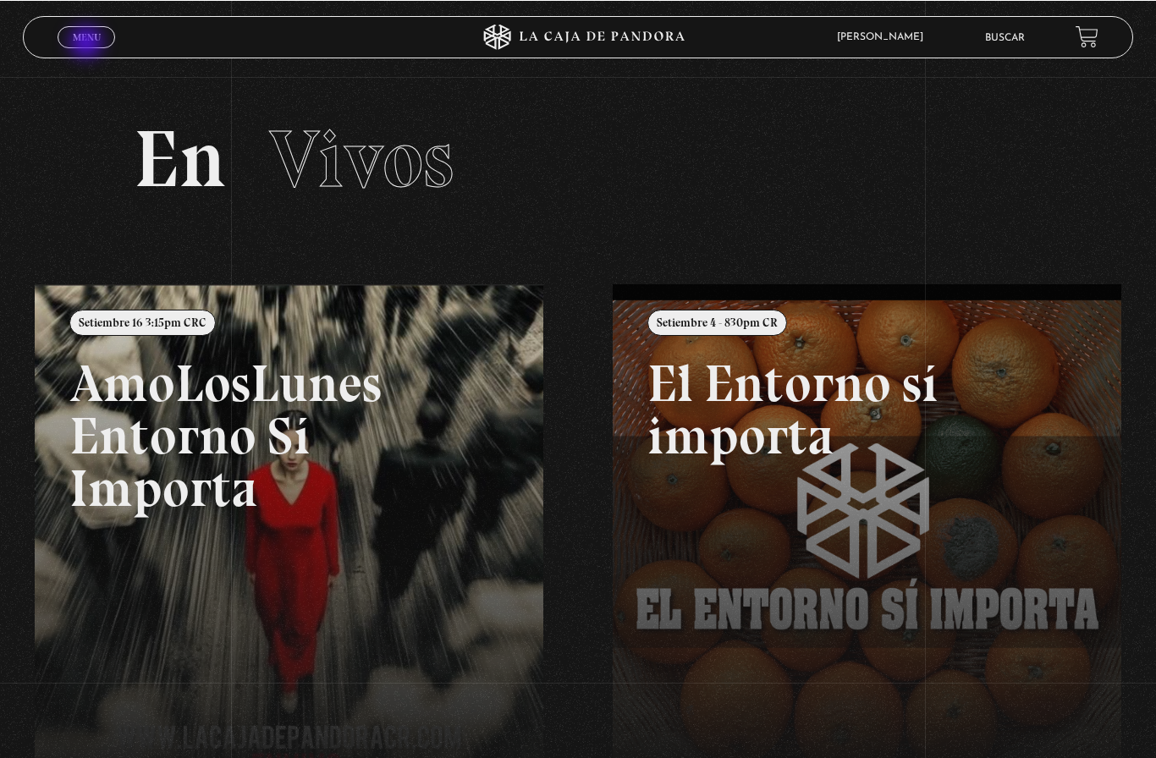
click at [102, 168] on section "En Vivos" at bounding box center [578, 179] width 1156 height 207
click at [95, 29] on link "Menu Cerrar" at bounding box center [87, 36] width 58 height 22
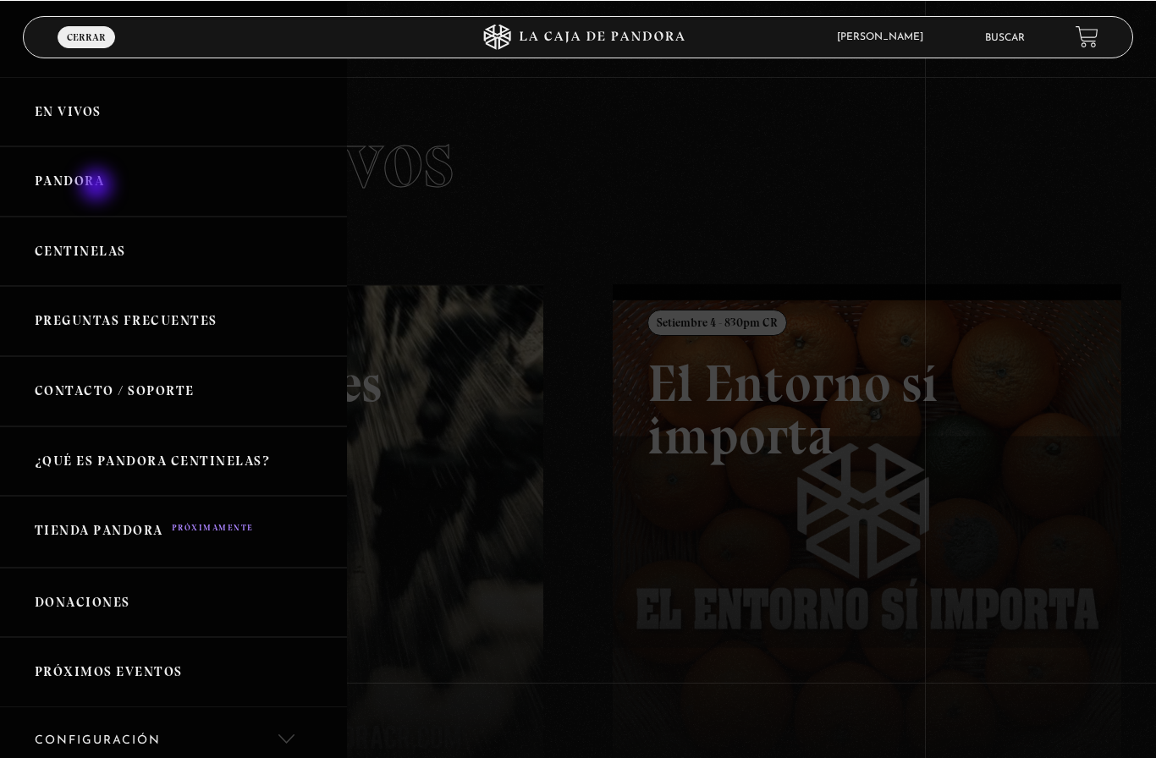
click at [98, 187] on link "Pandora" at bounding box center [173, 181] width 347 height 70
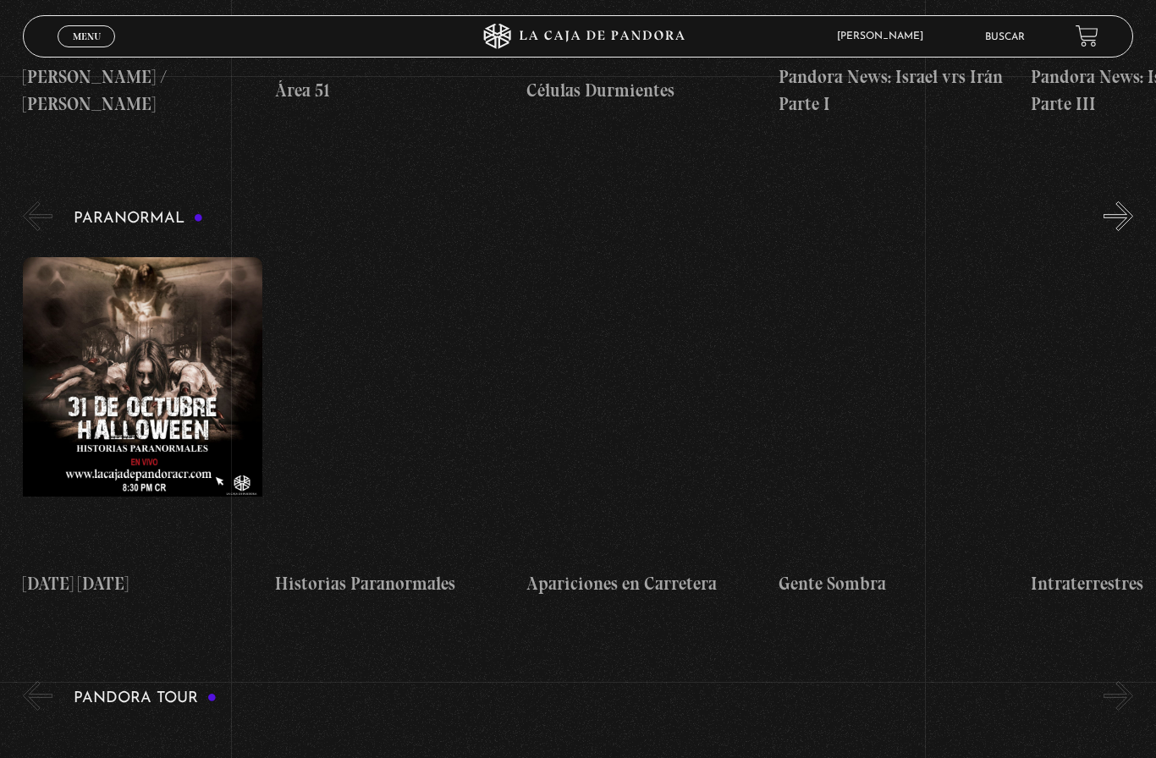
scroll to position [1629, 0]
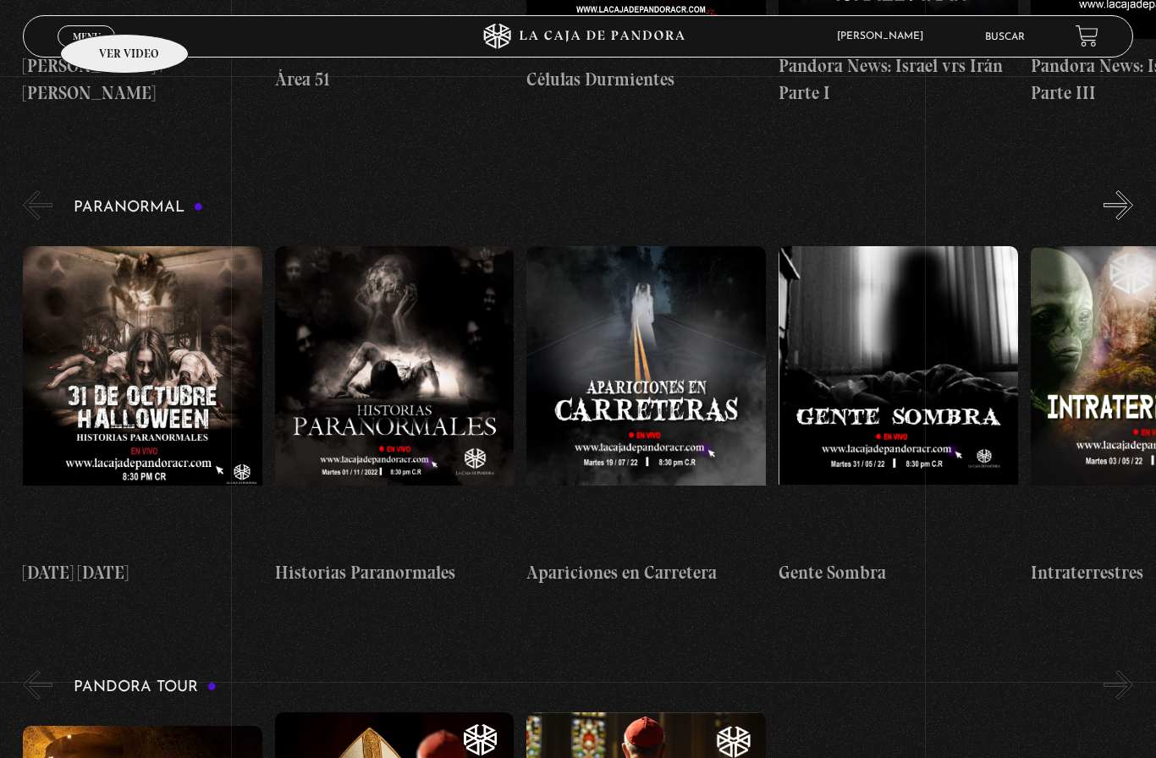
click at [87, 31] on span "Menu" at bounding box center [87, 36] width 28 height 10
